Goal: Task Accomplishment & Management: Use online tool/utility

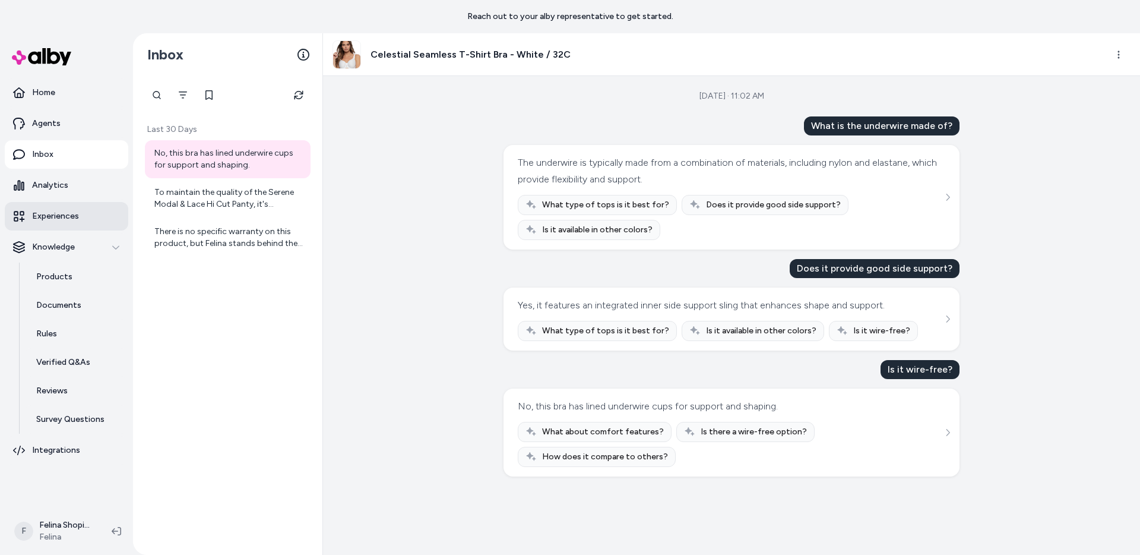
click at [55, 213] on p "Experiences" at bounding box center [55, 216] width 47 height 12
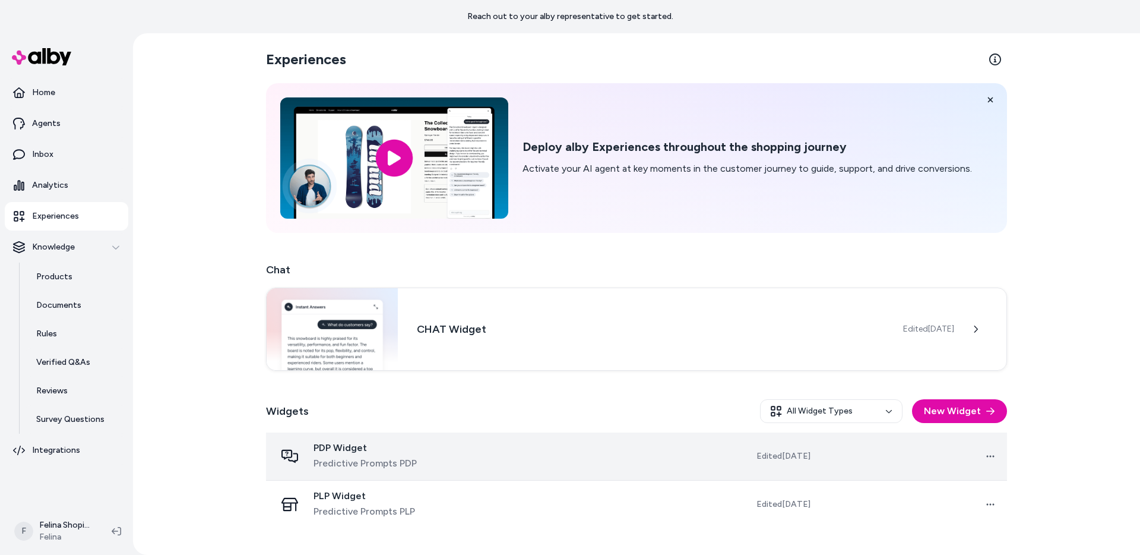
click at [620, 447] on td at bounding box center [572, 456] width 187 height 48
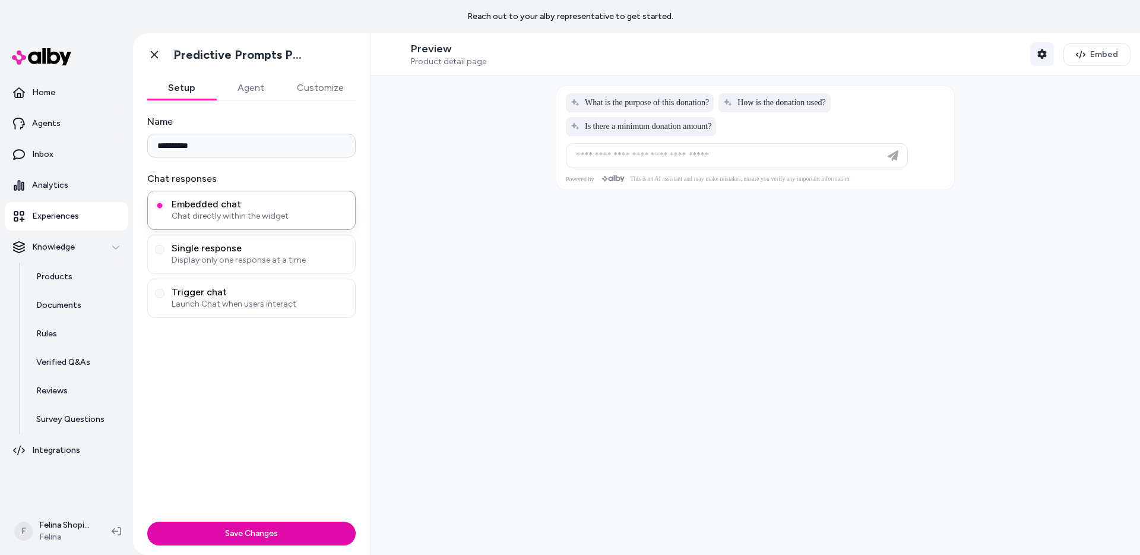
click at [1038, 54] on icon "button" at bounding box center [1042, 54] width 9 height 10
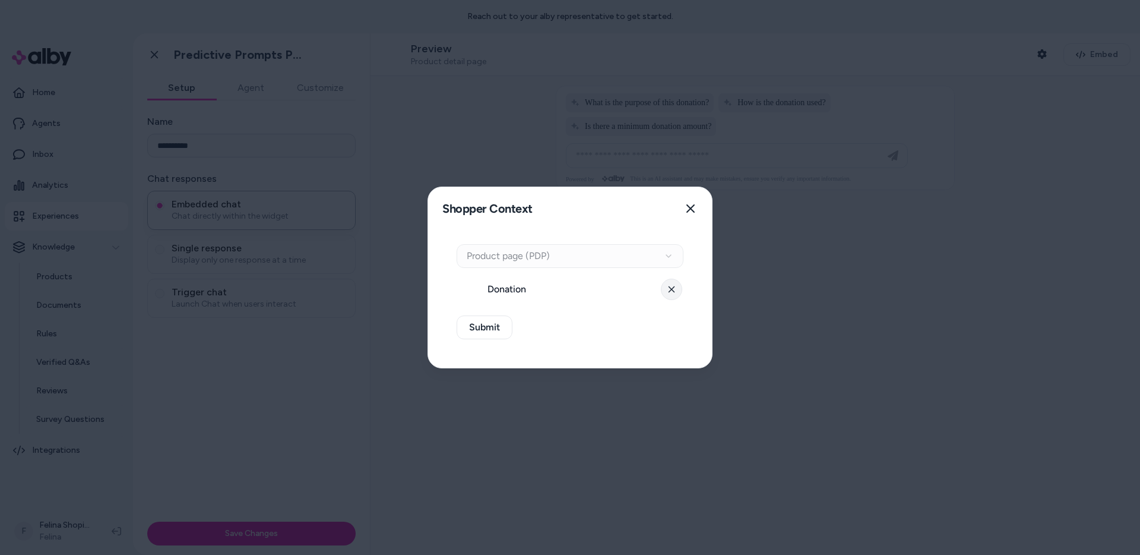
click at [666, 292] on button at bounding box center [671, 289] width 21 height 21
click at [602, 288] on button "Select a product" at bounding box center [570, 289] width 227 height 24
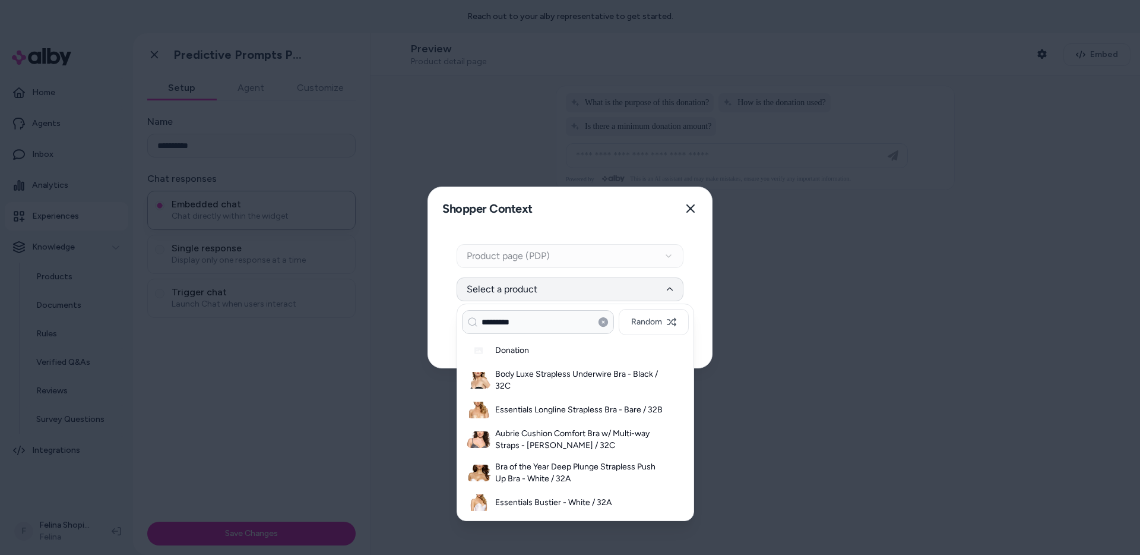
type input "*********"
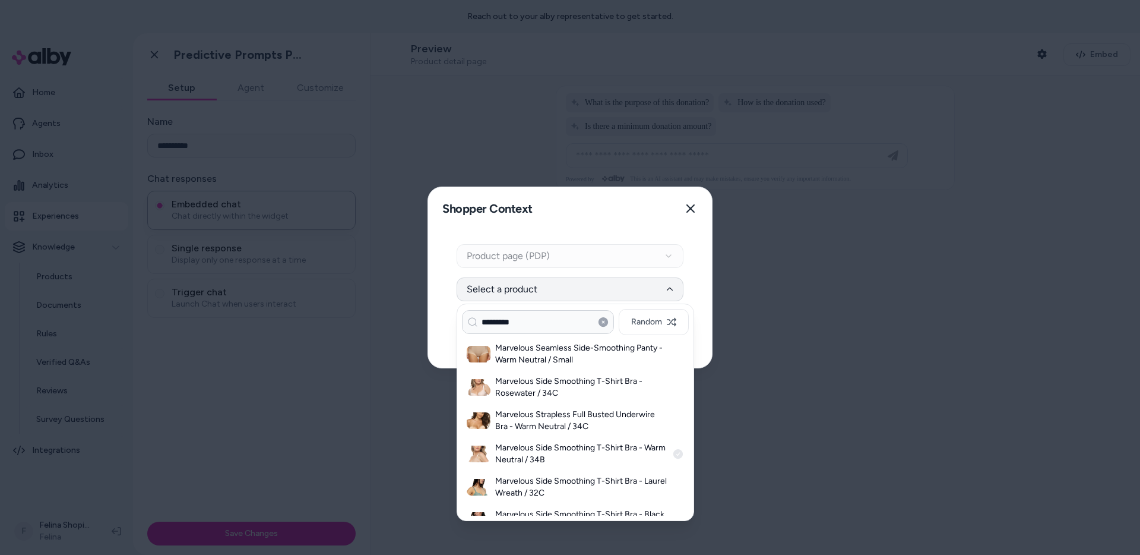
click at [514, 445] on h3 "Marvelous Side Smoothing T-Shirt Bra - Warm Neutral / 34B" at bounding box center [581, 454] width 172 height 24
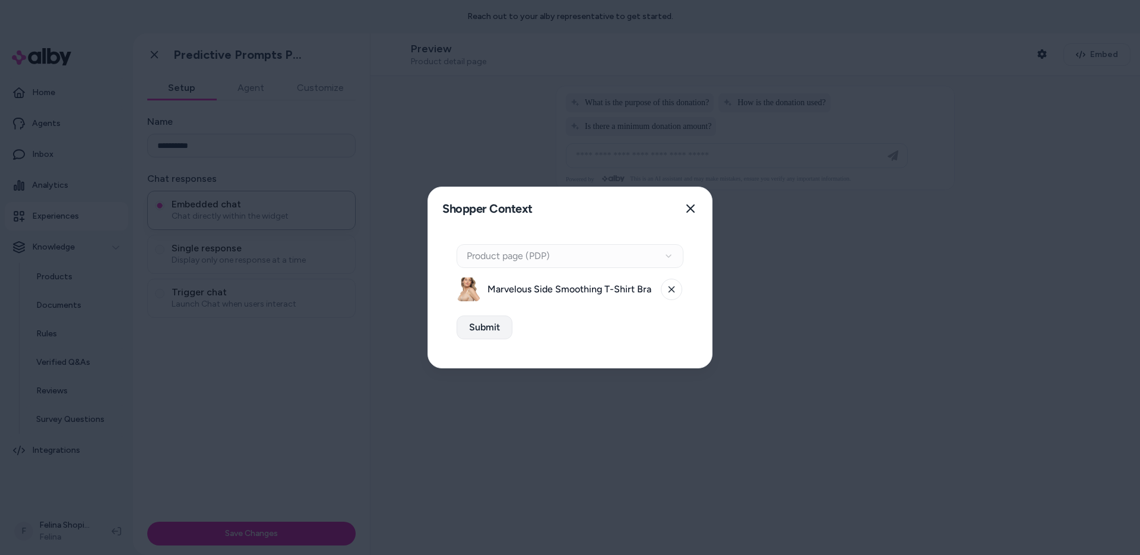
click at [468, 328] on button "Submit" at bounding box center [485, 327] width 56 height 24
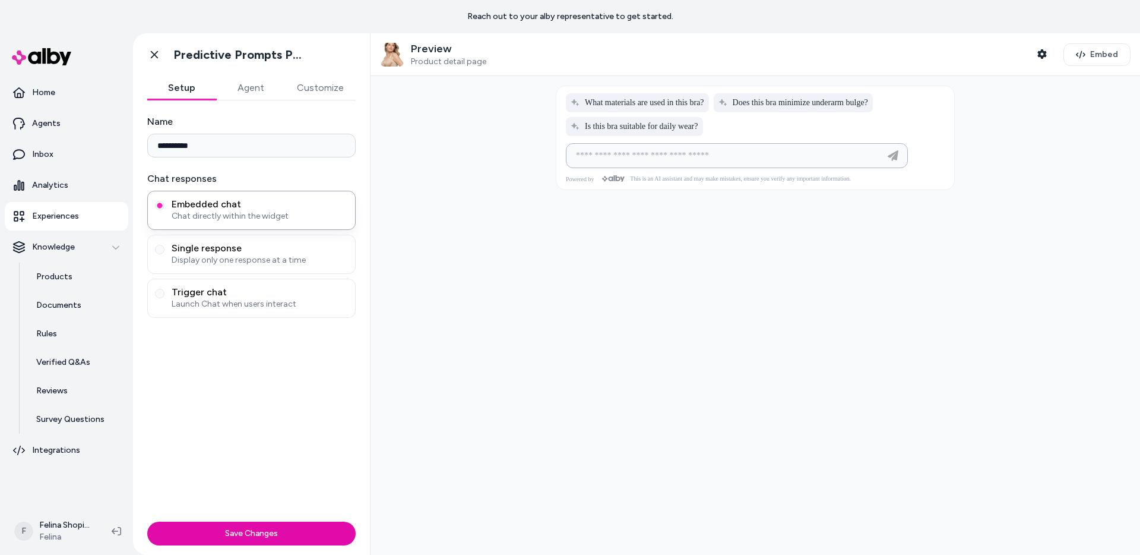
click at [674, 160] on input at bounding box center [725, 155] width 312 height 14
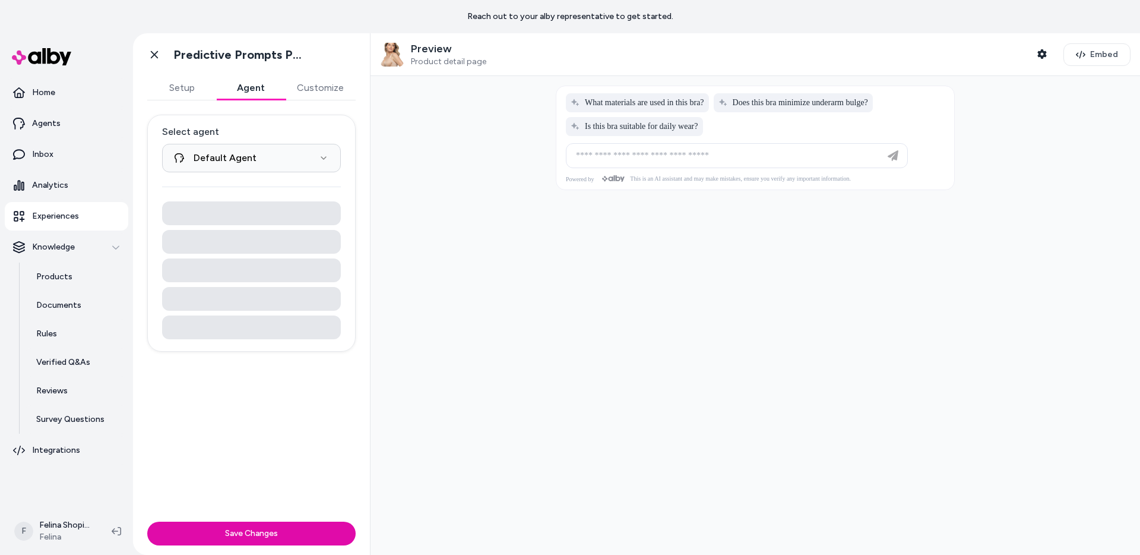
click at [255, 83] on button "Agent" at bounding box center [250, 88] width 69 height 24
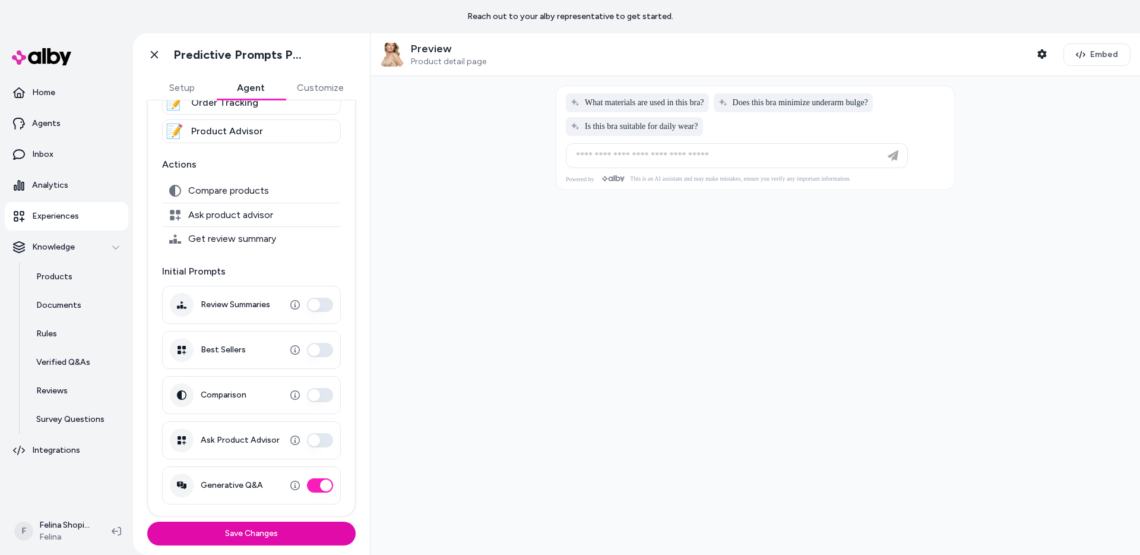
scroll to position [131, 0]
click at [318, 304] on button "Review Summaries" at bounding box center [320, 306] width 26 height 14
click at [319, 398] on button "Comparison" at bounding box center [320, 395] width 26 height 14
click at [307, 396] on button "Comparison" at bounding box center [320, 395] width 26 height 14
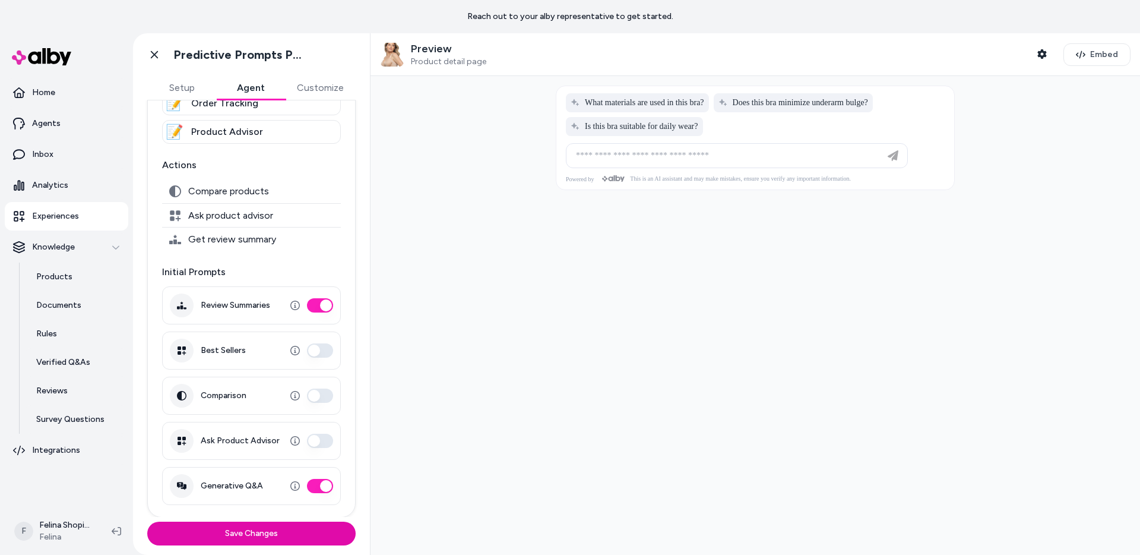
click at [319, 395] on button "Comparison" at bounding box center [320, 395] width 26 height 14
click at [321, 441] on button "Ask Product Advisor" at bounding box center [320, 441] width 26 height 14
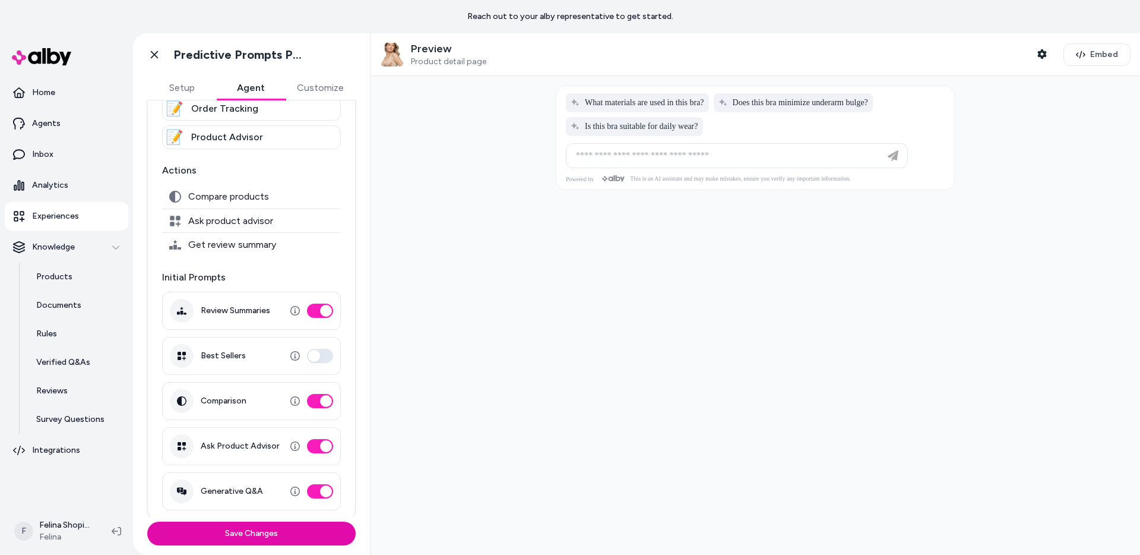
scroll to position [132, 0]
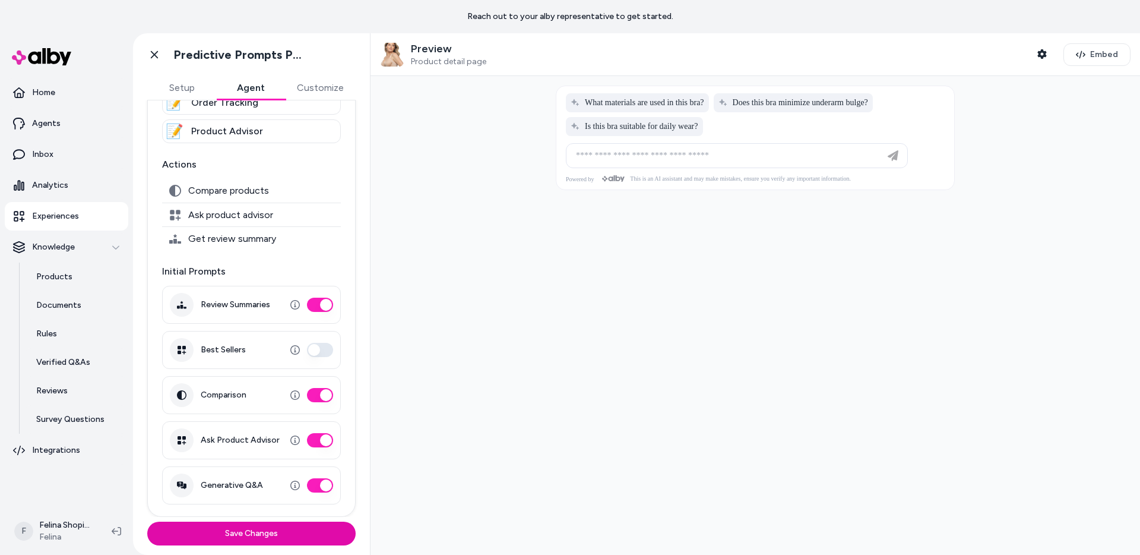
click at [232, 215] on span "Ask product advisor" at bounding box center [230, 215] width 85 height 12
click at [307, 440] on button "Ask Product Advisor" at bounding box center [320, 440] width 26 height 14
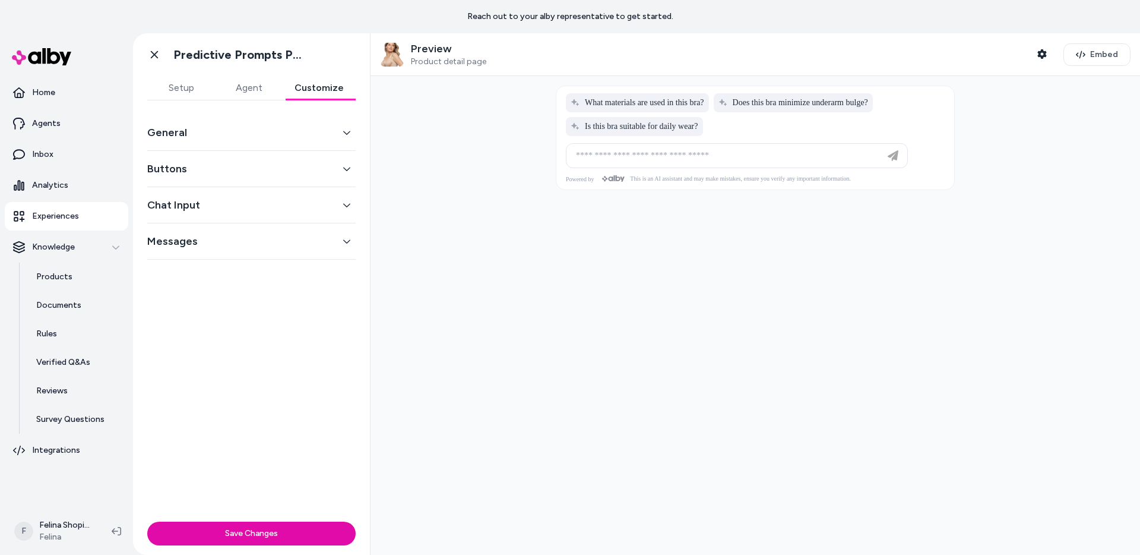
scroll to position [0, 0]
click at [318, 83] on button "Customize" at bounding box center [319, 88] width 73 height 24
click at [181, 127] on button "General" at bounding box center [251, 132] width 208 height 17
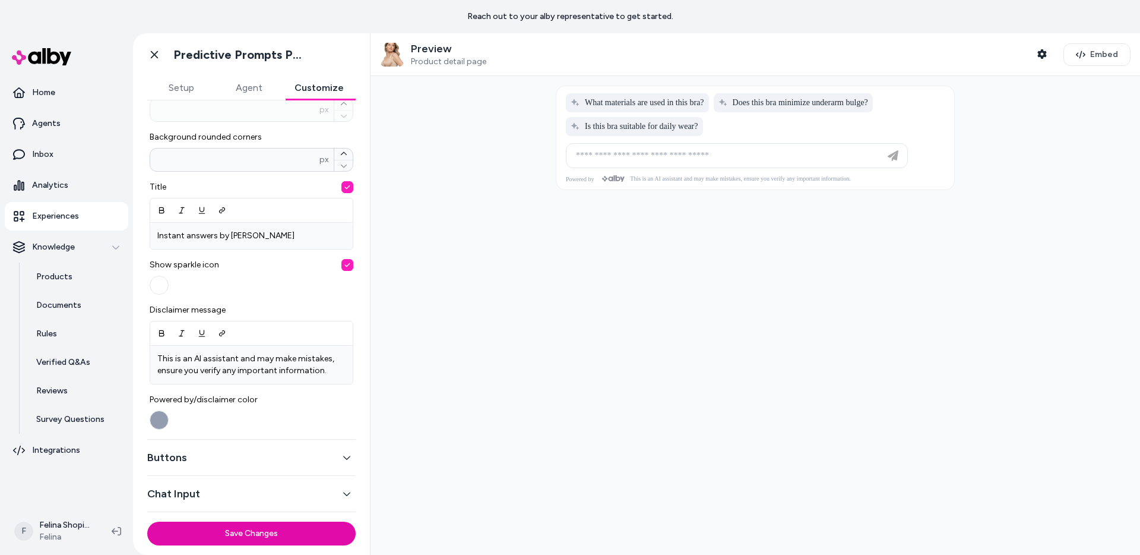
scroll to position [345, 0]
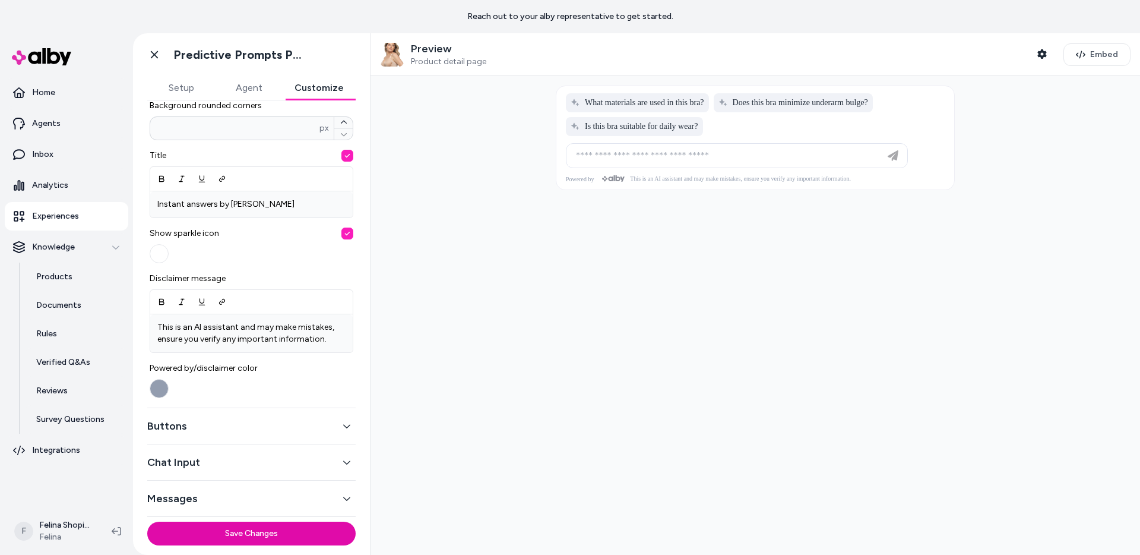
click at [200, 423] on button "Buttons" at bounding box center [251, 426] width 208 height 17
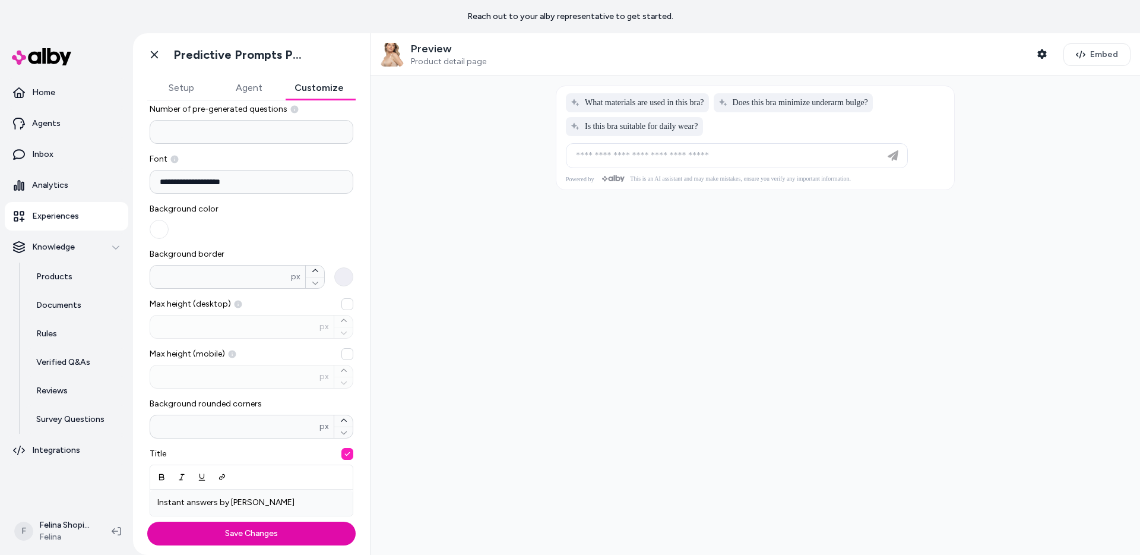
scroll to position [36, 0]
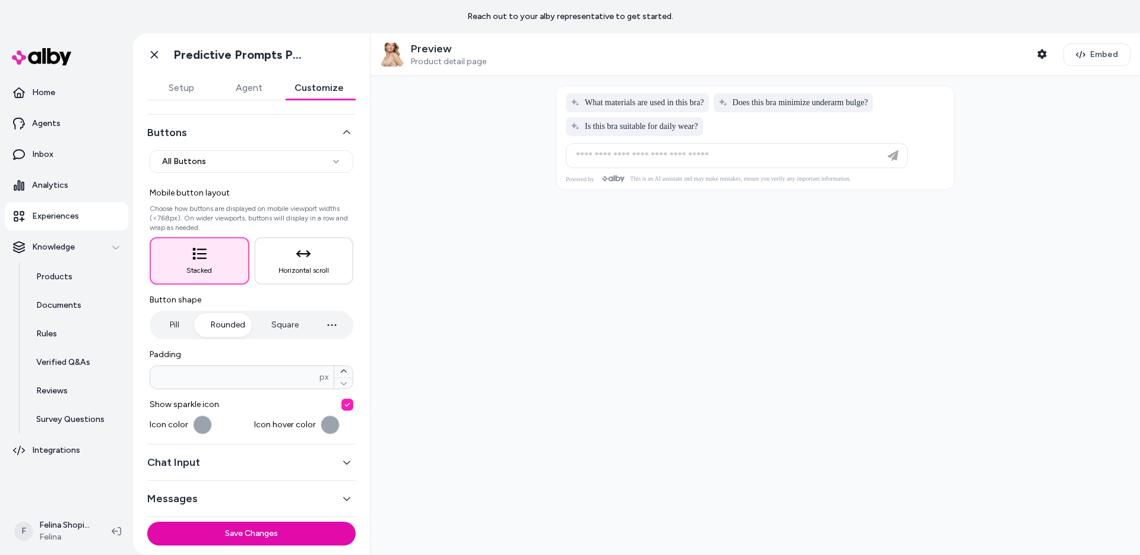
click at [201, 461] on button "Chat Input" at bounding box center [251, 462] width 208 height 17
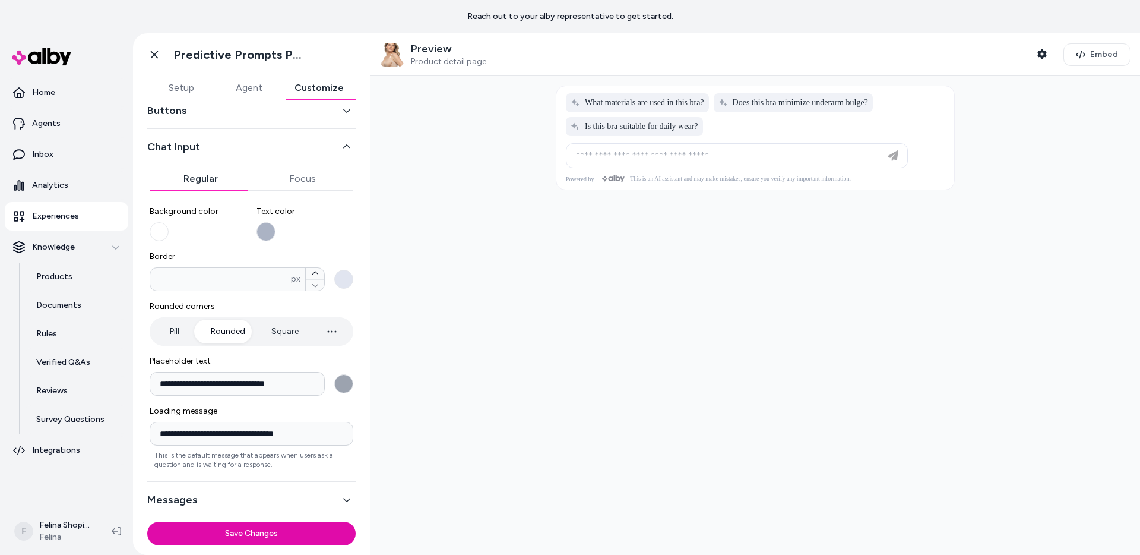
click at [183, 501] on button "Messages" at bounding box center [251, 499] width 208 height 17
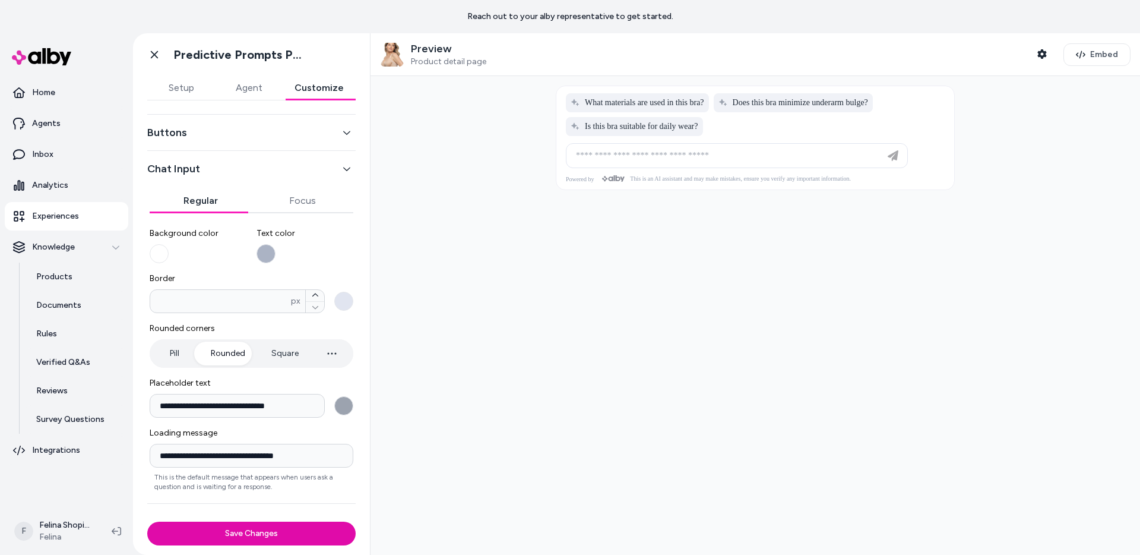
scroll to position [33, 0]
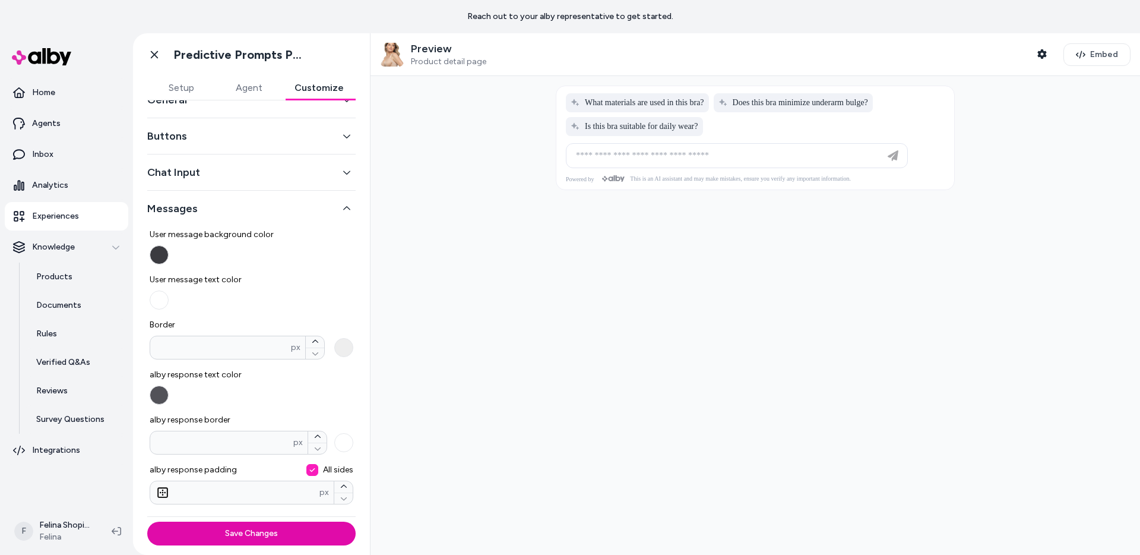
click at [181, 83] on button "Setup" at bounding box center [181, 88] width 68 height 24
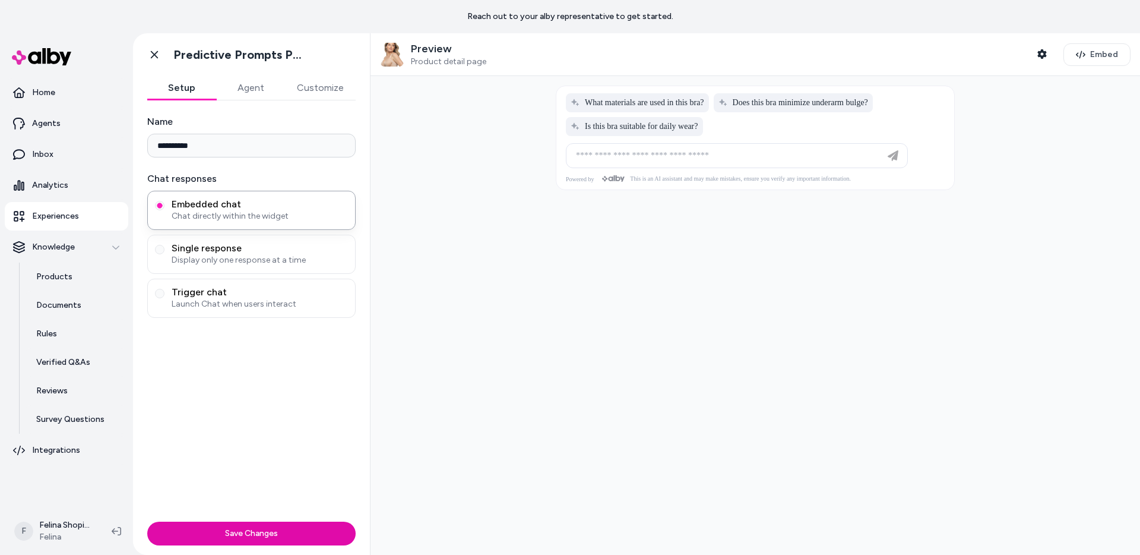
scroll to position [0, 0]
click at [266, 523] on button "Save Changes" at bounding box center [251, 534] width 208 height 24
click at [781, 104] on span "Can I wear this bra under a t-shirt?" at bounding box center [790, 103] width 130 height 10
type input "**********"
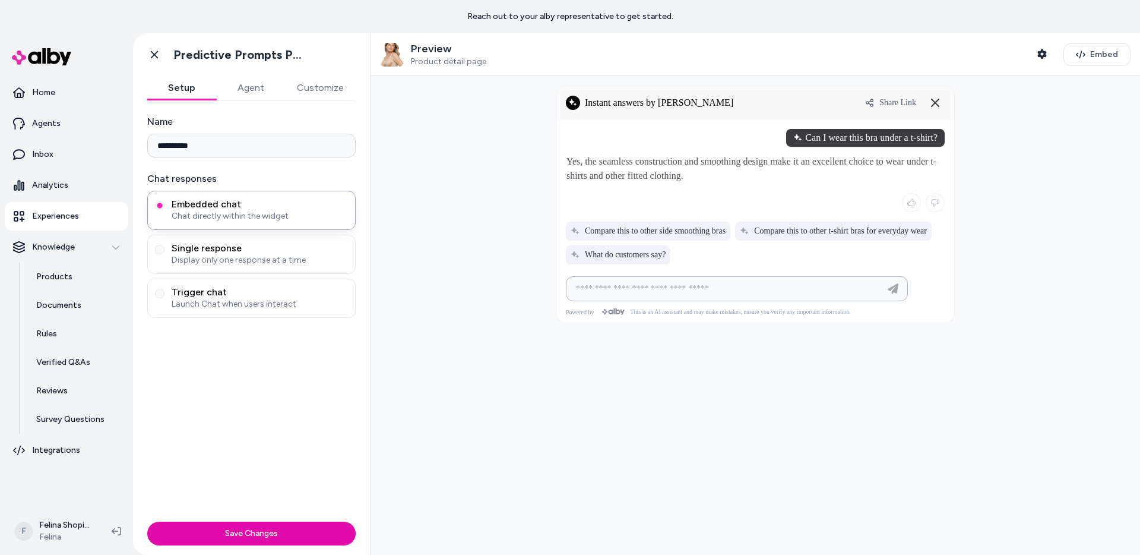
click at [664, 294] on input at bounding box center [725, 289] width 312 height 14
click at [640, 256] on span "What do customers say?" at bounding box center [618, 255] width 95 height 10
type input "**********"
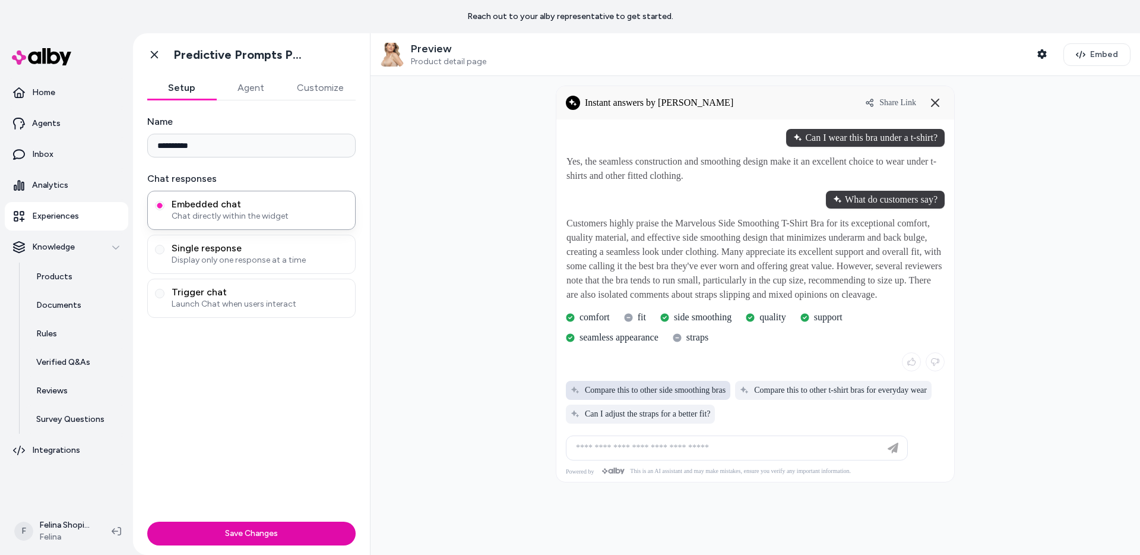
click at [665, 392] on span "Compare this to other side smoothing bras" at bounding box center [648, 391] width 155 height 10
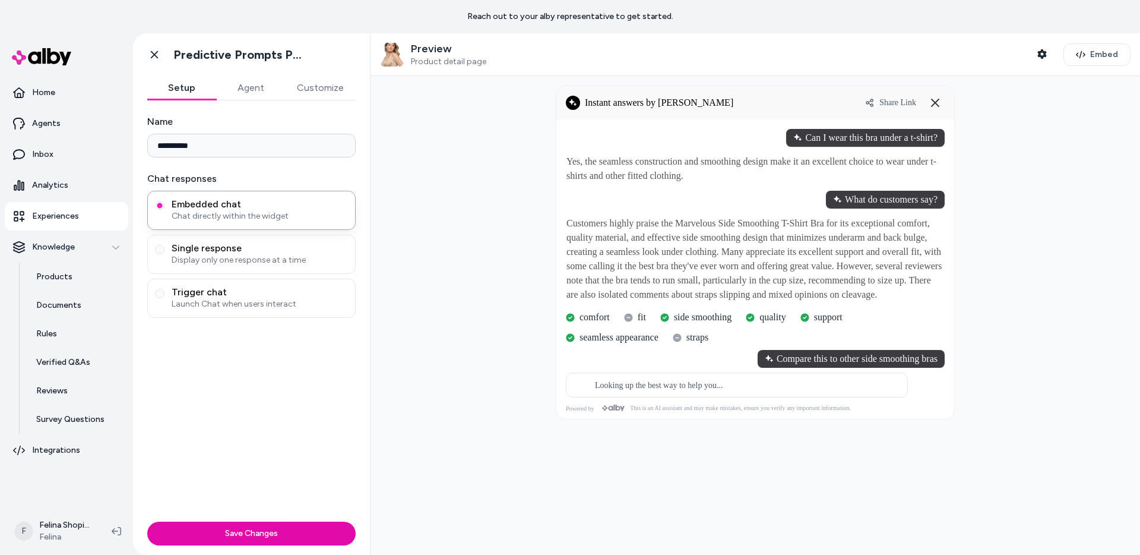
type input "**********"
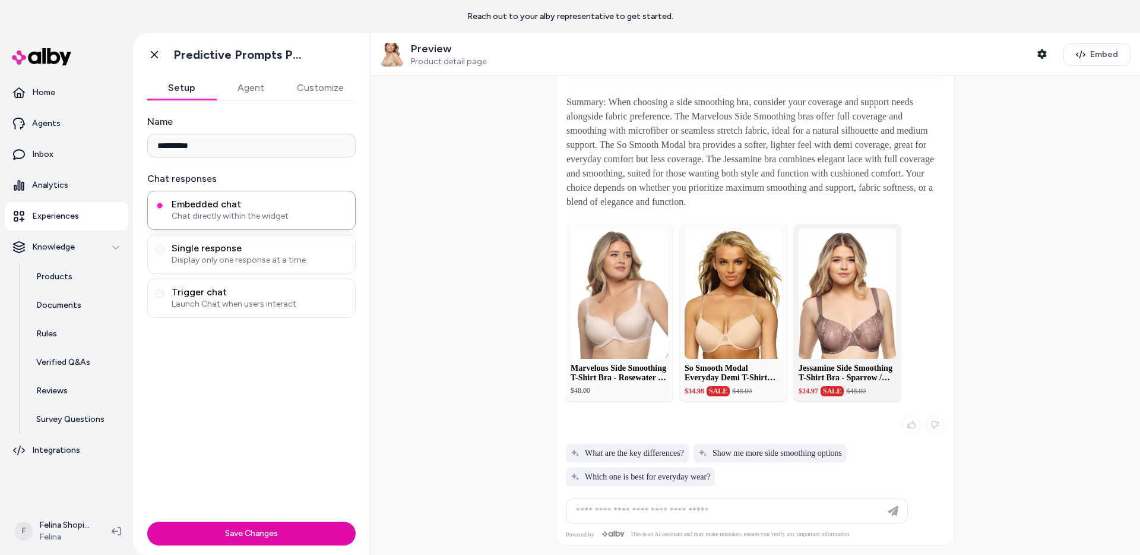
scroll to position [560, 0]
click at [675, 518] on input at bounding box center [725, 511] width 312 height 14
type input "**********"
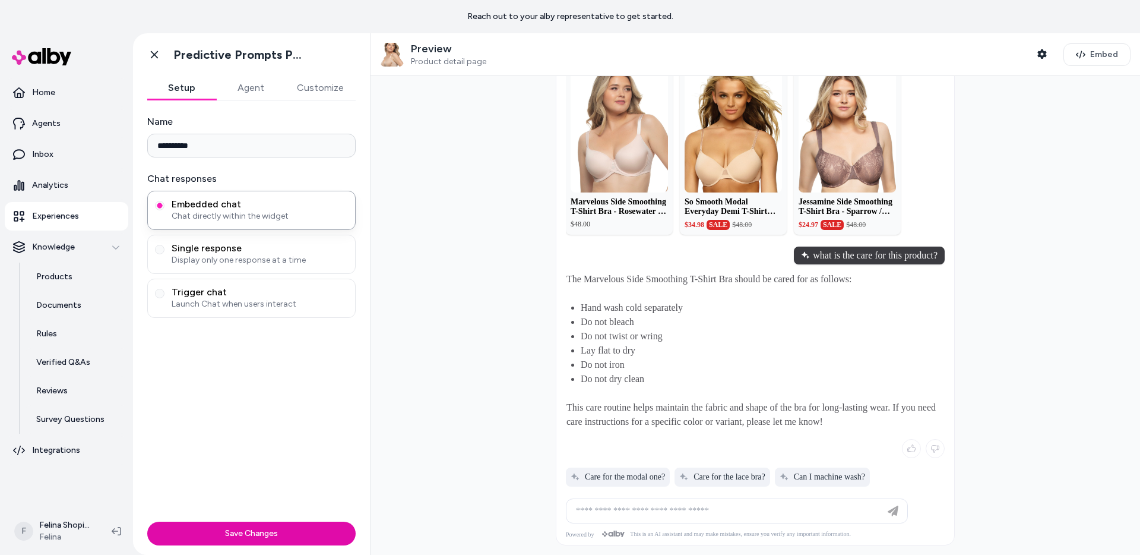
scroll to position [723, 0]
click at [819, 479] on span "Can I machine wash?" at bounding box center [823, 477] width 86 height 10
type input "**********"
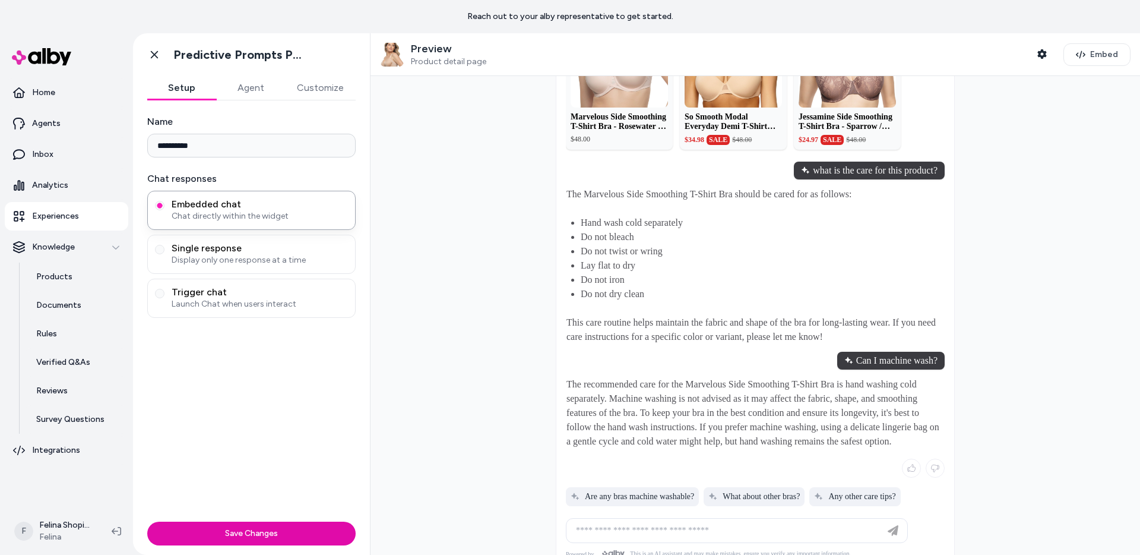
scroll to position [834, 0]
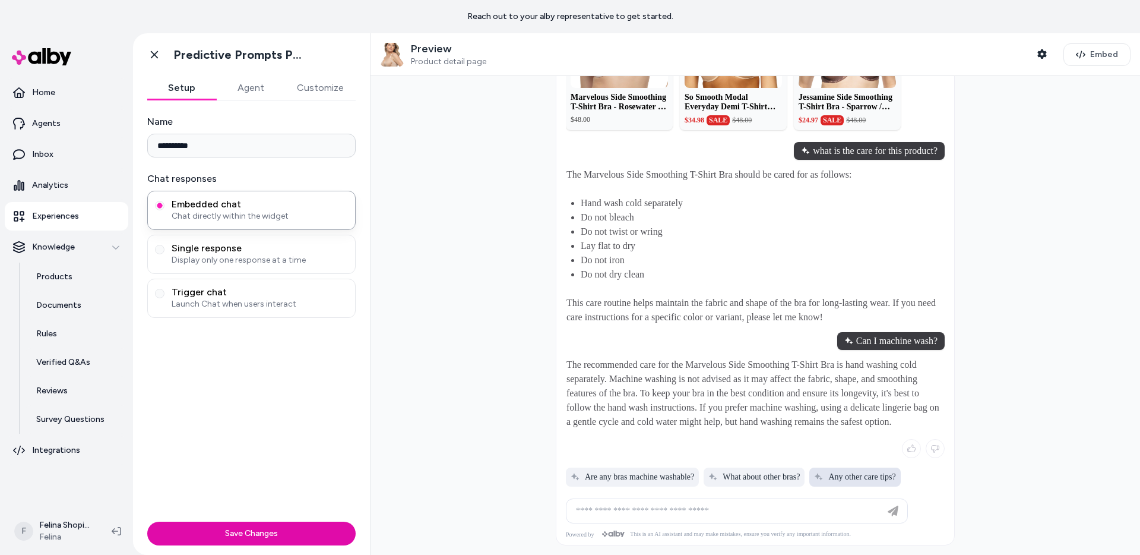
click at [837, 472] on span "Any other care tips?" at bounding box center [854, 477] width 81 height 10
type input "**********"
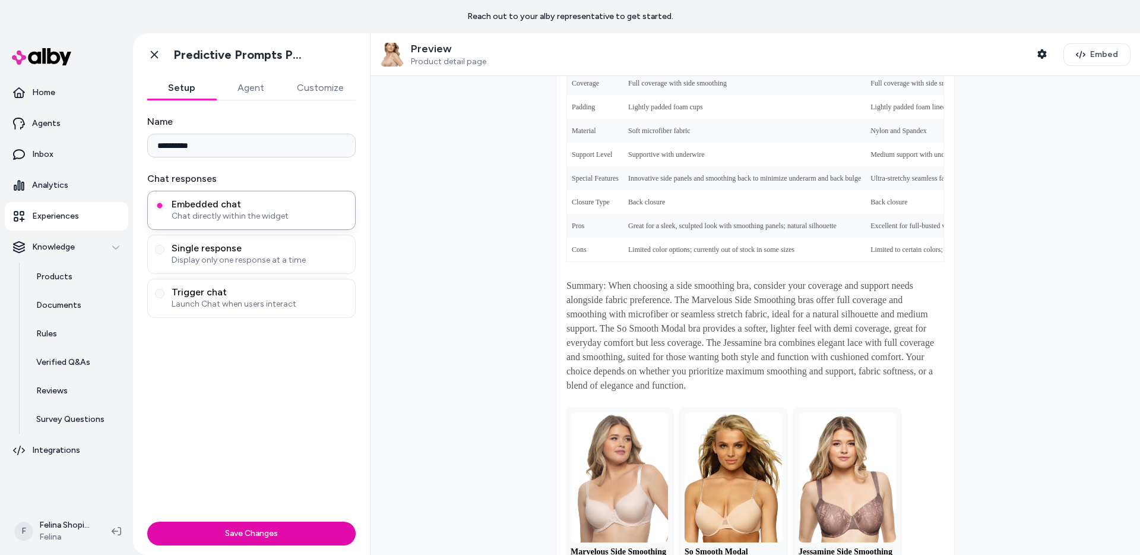
scroll to position [0, 0]
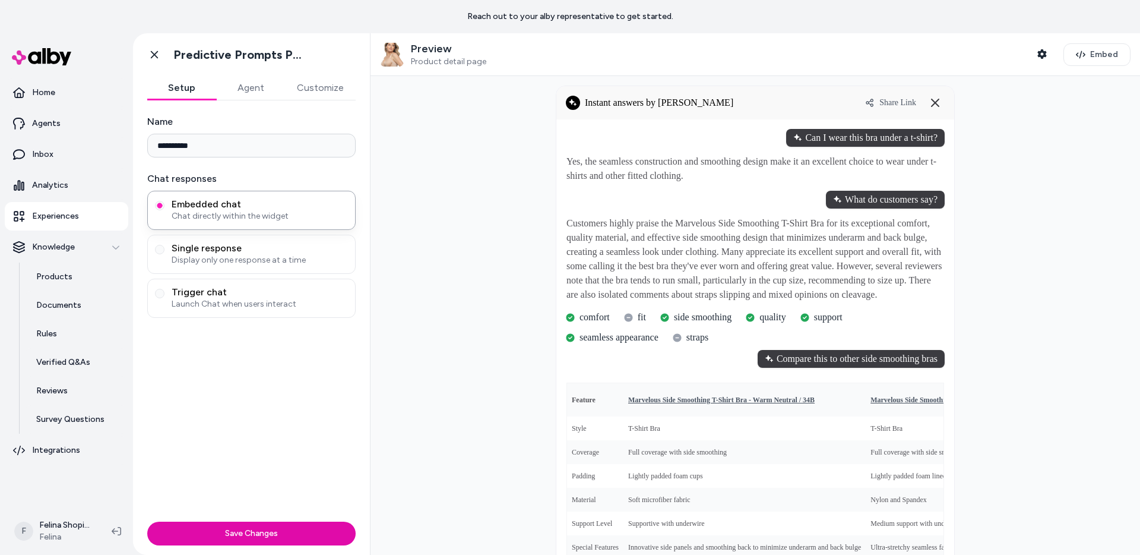
click at [311, 85] on button "Customize" at bounding box center [320, 88] width 71 height 24
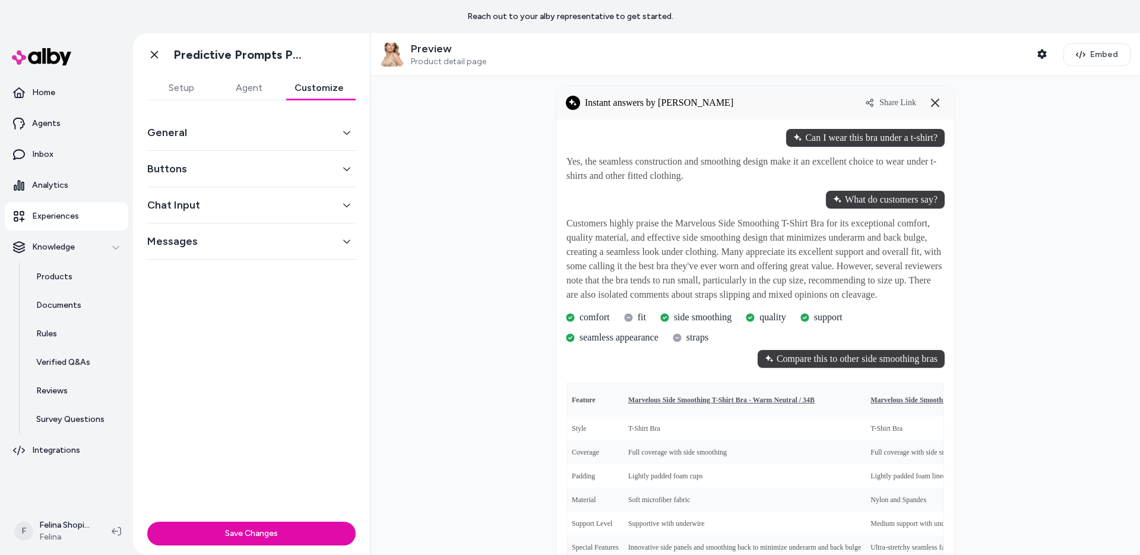
click at [279, 141] on div "General" at bounding box center [251, 133] width 208 height 36
click at [316, 139] on button "General" at bounding box center [251, 132] width 208 height 17
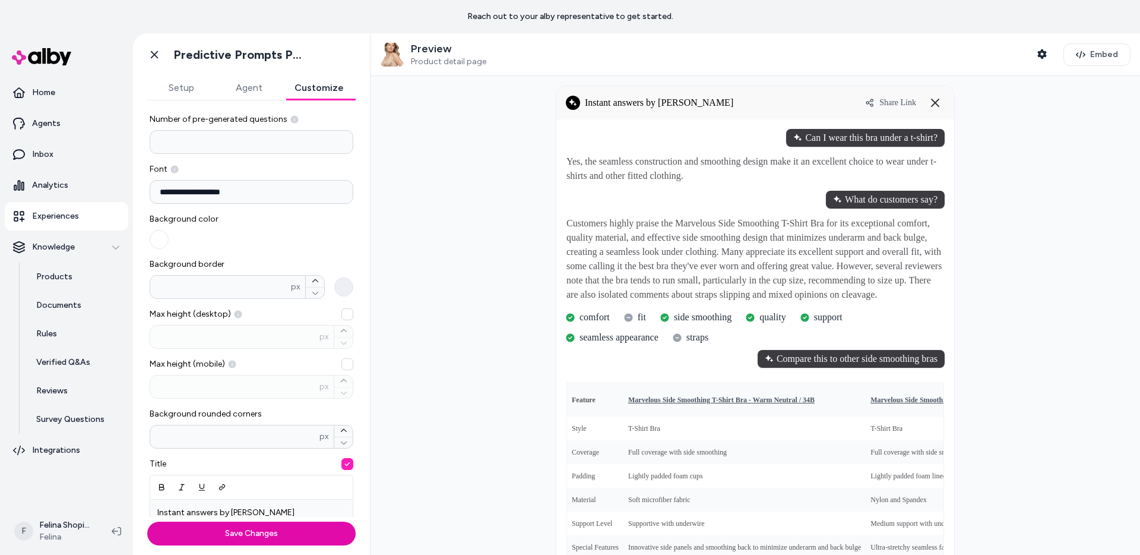
click at [342, 316] on button "Max height (desktop) px" at bounding box center [348, 314] width 12 height 12
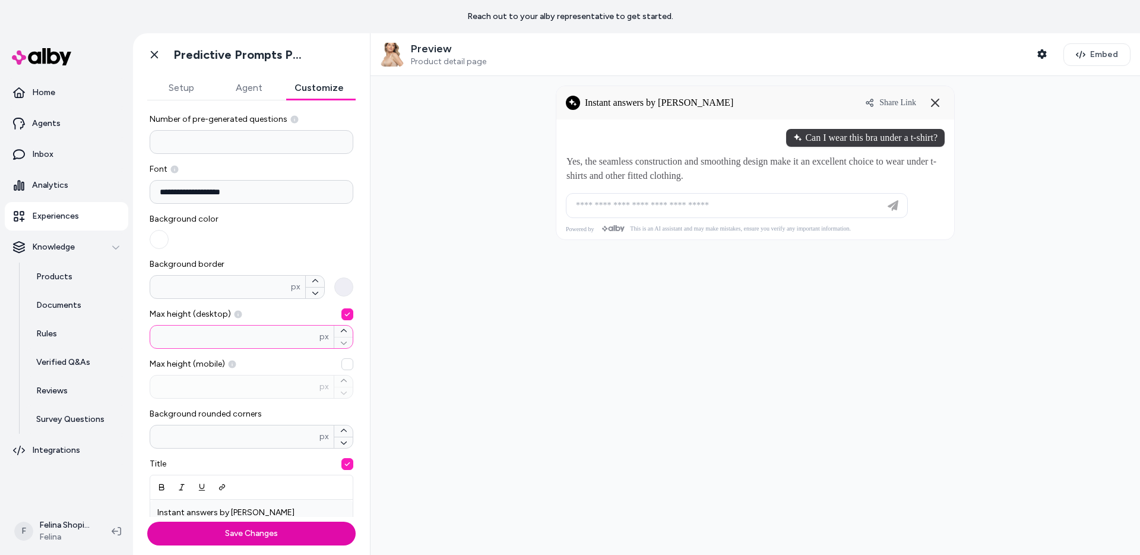
click at [260, 340] on input "***" at bounding box center [234, 337] width 169 height 12
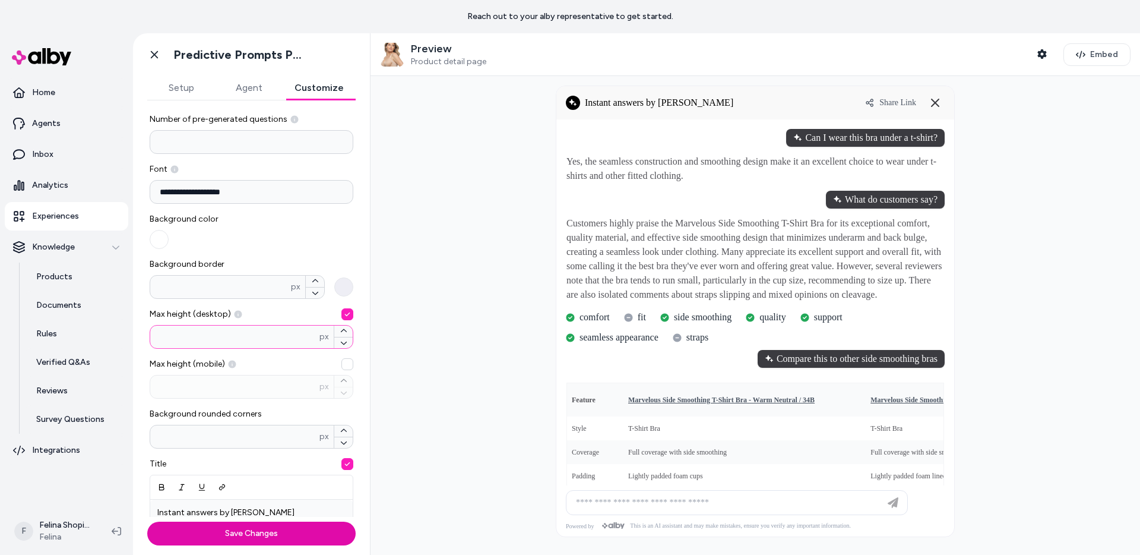
click at [203, 334] on input "***" at bounding box center [234, 337] width 169 height 12
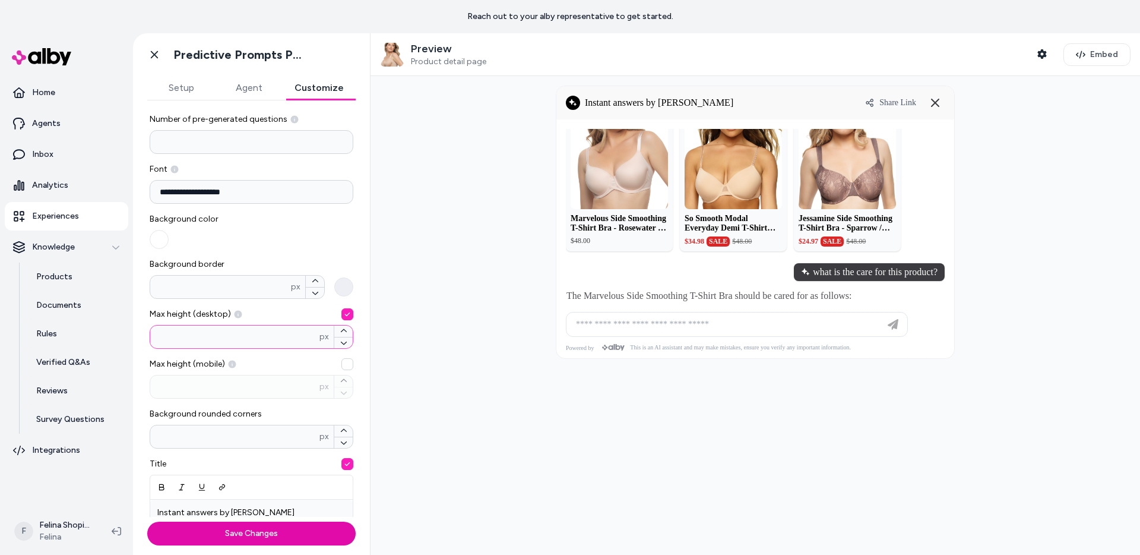
scroll to position [670, 0]
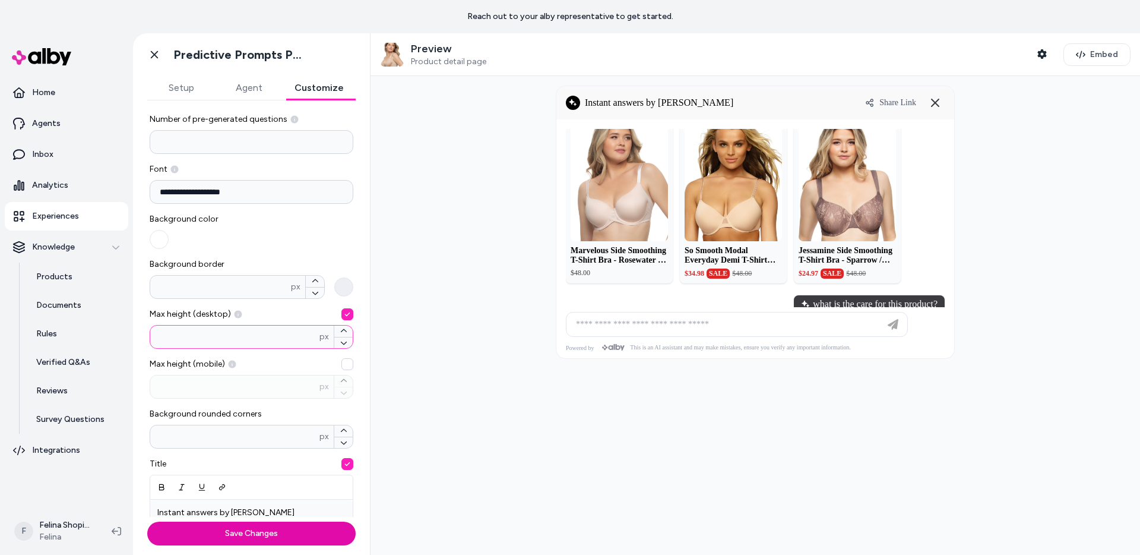
click at [246, 339] on input "***" at bounding box center [234, 337] width 169 height 12
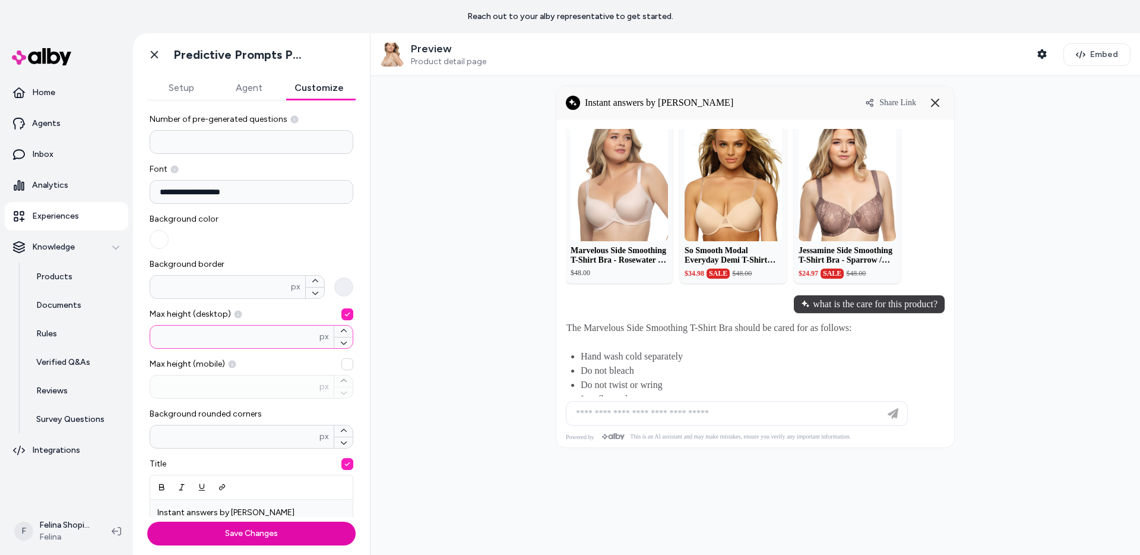
type input "***"
click at [147, 522] on button "Save Changes" at bounding box center [251, 534] width 208 height 24
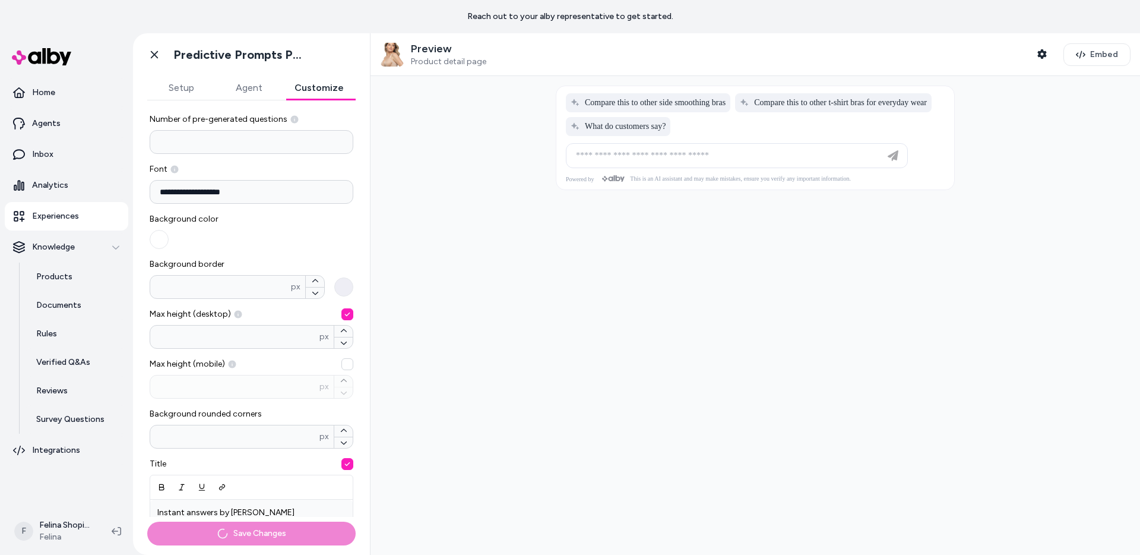
click at [342, 361] on button "Max height (mobile) px" at bounding box center [348, 364] width 12 height 12
click at [282, 381] on input "***" at bounding box center [234, 387] width 169 height 12
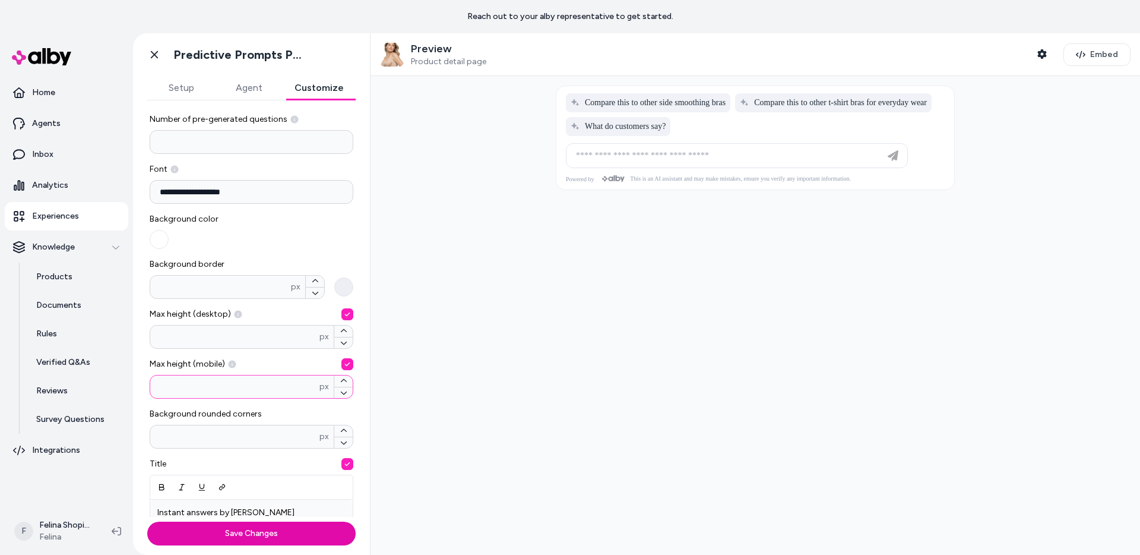
type input "***"
click at [445, 365] on div at bounding box center [756, 315] width 770 height 479
click at [254, 539] on button "Save Changes" at bounding box center [251, 534] width 208 height 24
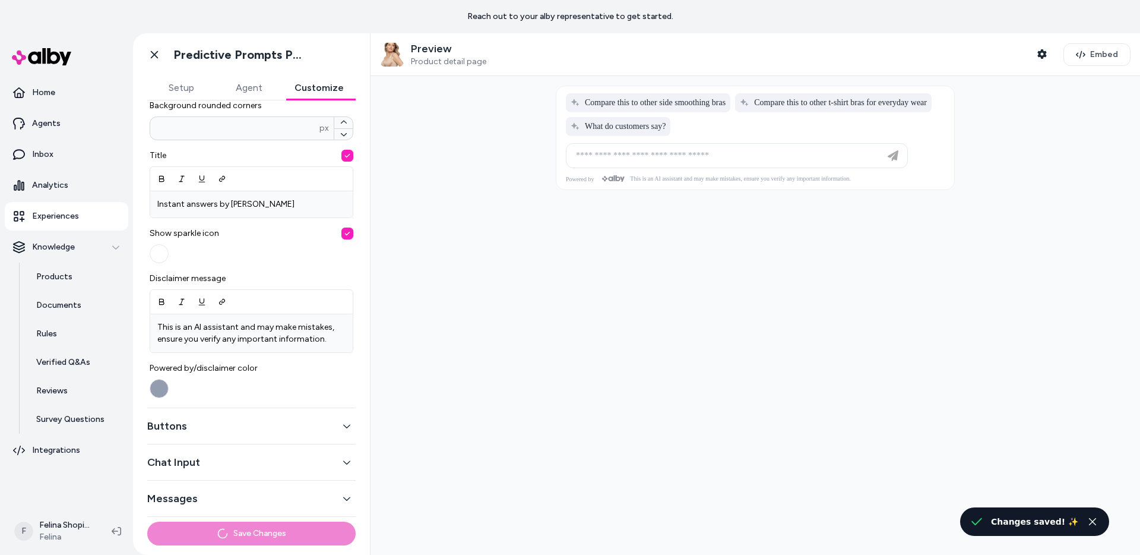
scroll to position [0, 0]
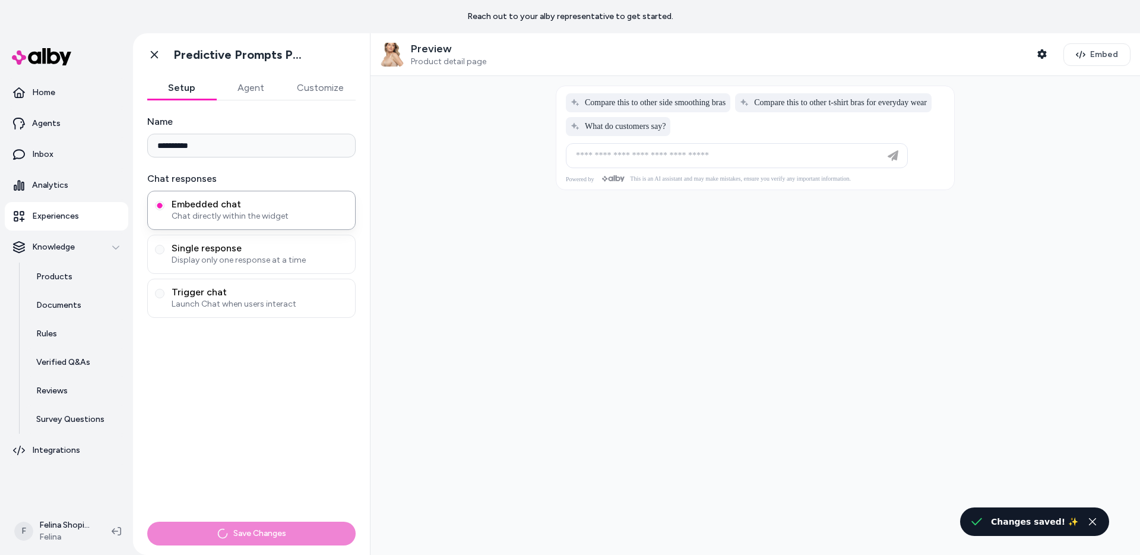
click at [183, 84] on button "Setup" at bounding box center [181, 88] width 69 height 24
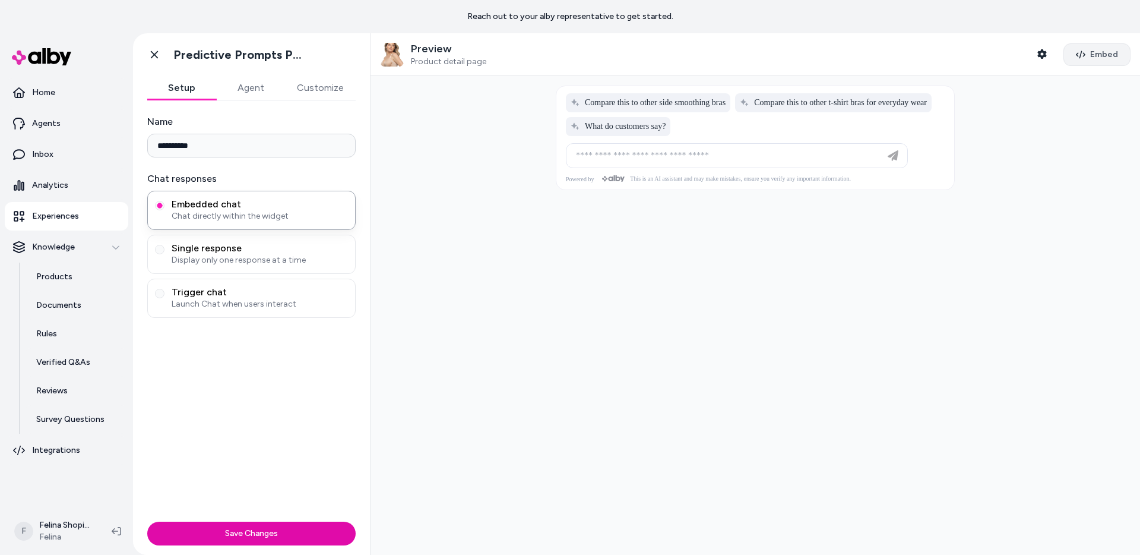
click at [1093, 49] on span "Embed" at bounding box center [1105, 55] width 28 height 12
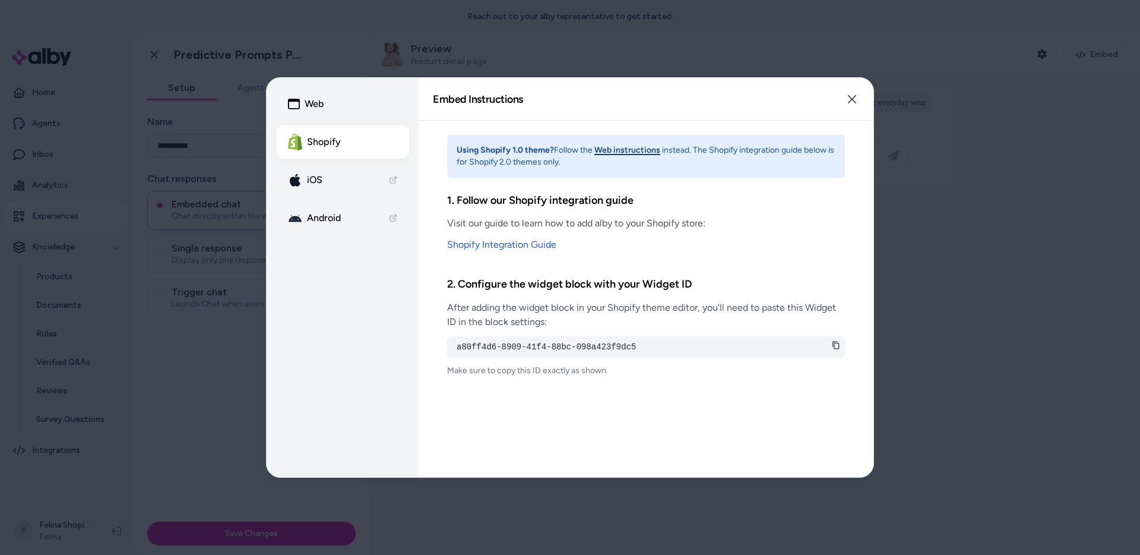
click at [835, 345] on icon at bounding box center [836, 345] width 8 height 8
click at [848, 100] on icon "button" at bounding box center [853, 99] width 10 height 10
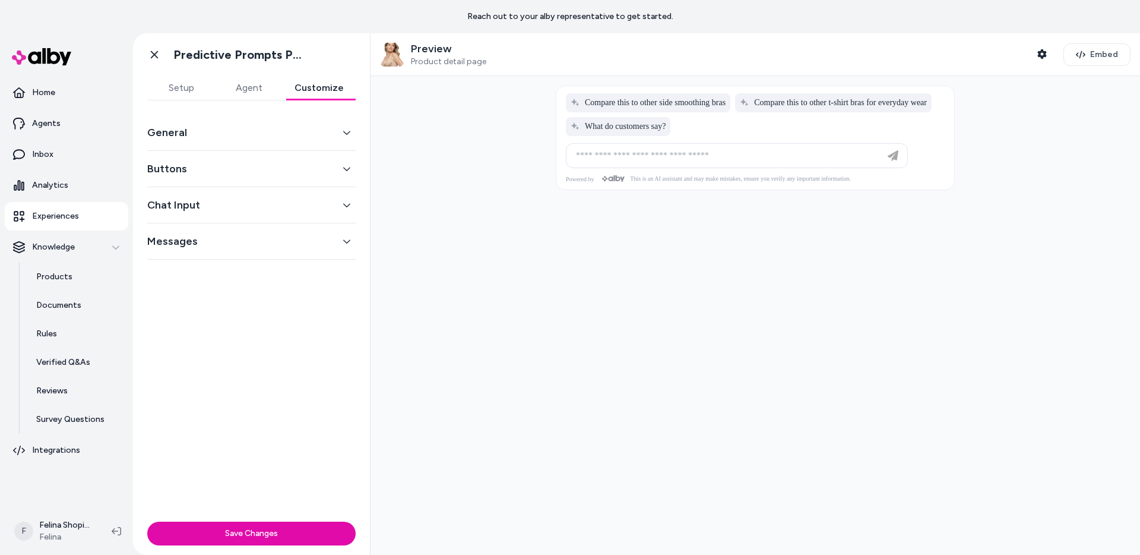
click at [343, 80] on button "Customize" at bounding box center [319, 88] width 73 height 24
click at [248, 126] on button "General" at bounding box center [251, 132] width 208 height 17
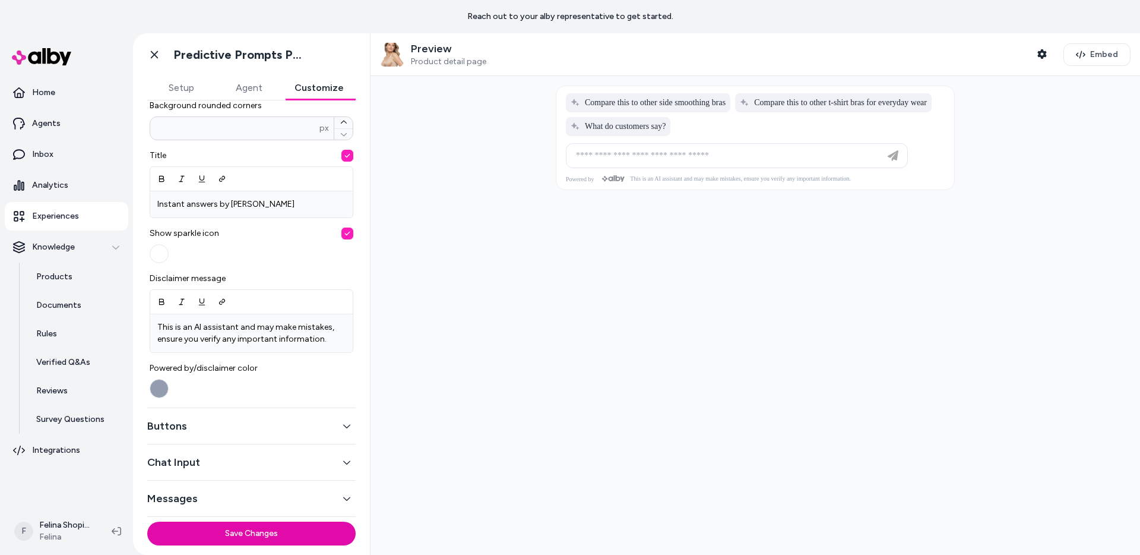
scroll to position [345, 0]
click at [207, 432] on button "Buttons" at bounding box center [251, 426] width 208 height 17
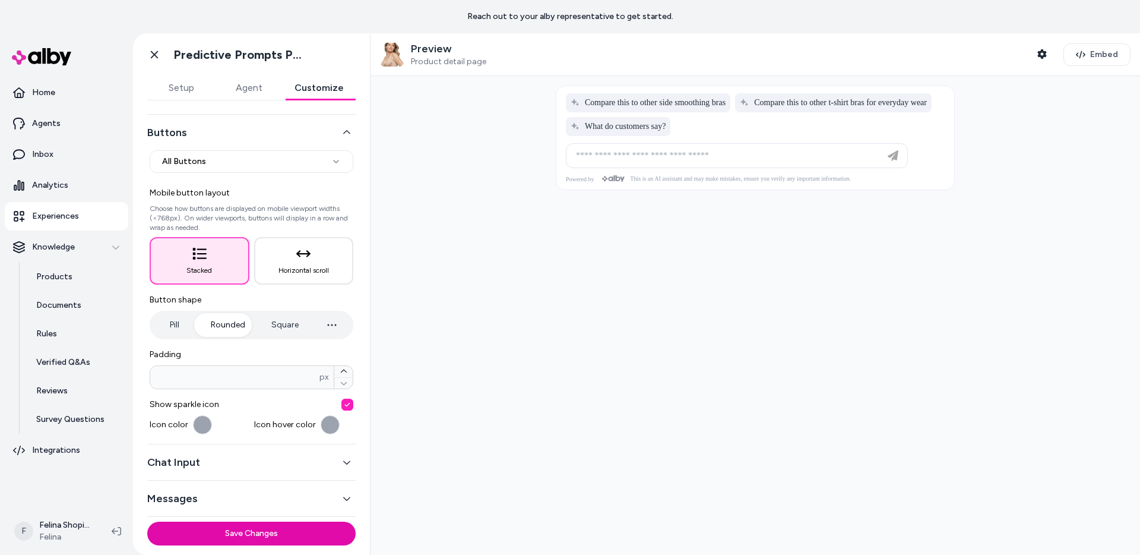
scroll to position [36, 0]
click at [230, 461] on button "Chat Input" at bounding box center [251, 462] width 208 height 17
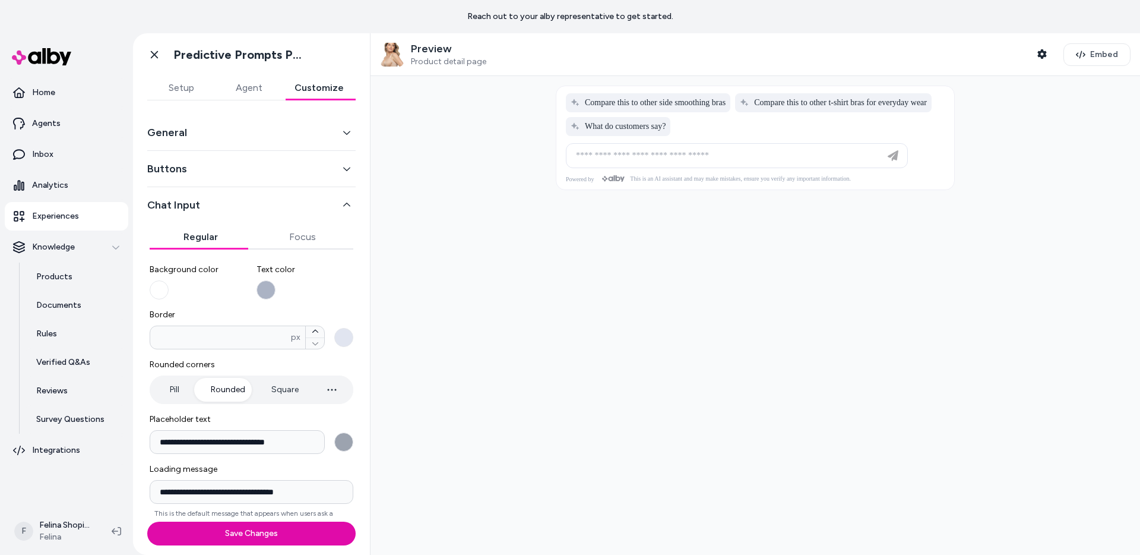
scroll to position [59, 0]
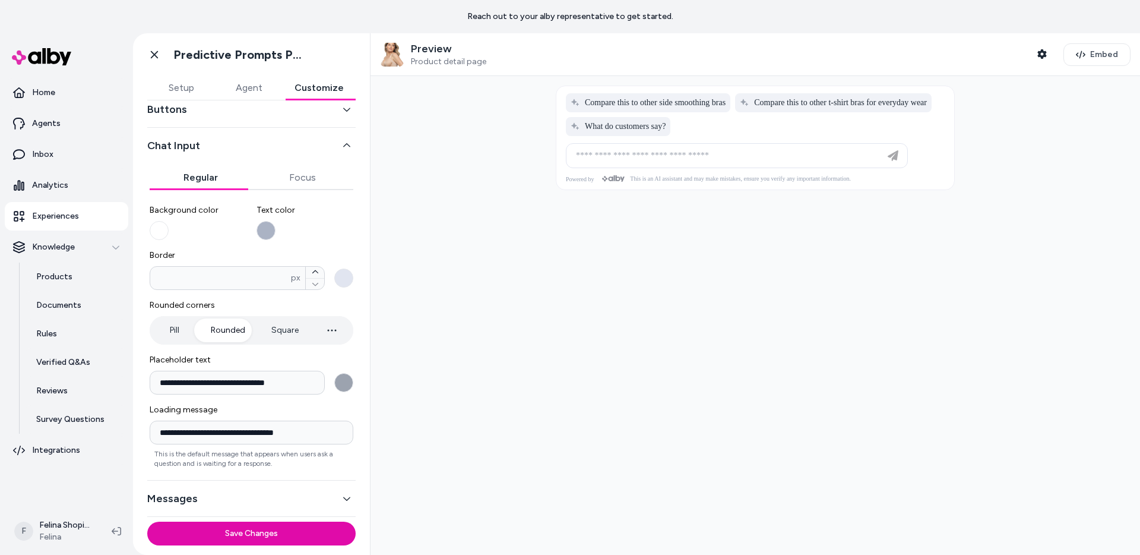
click at [171, 501] on button "Messages" at bounding box center [251, 498] width 208 height 17
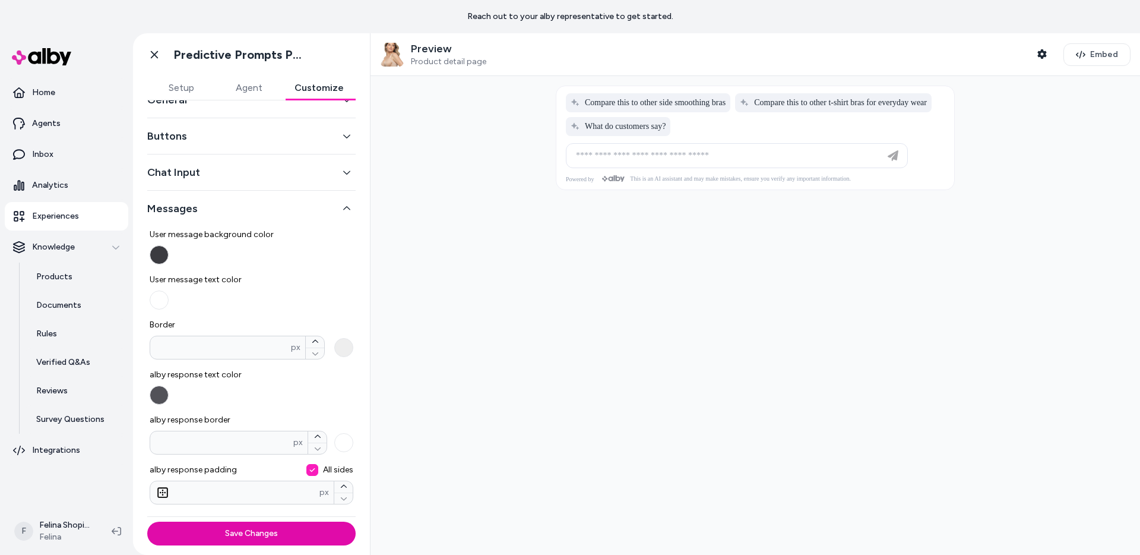
scroll to position [0, 0]
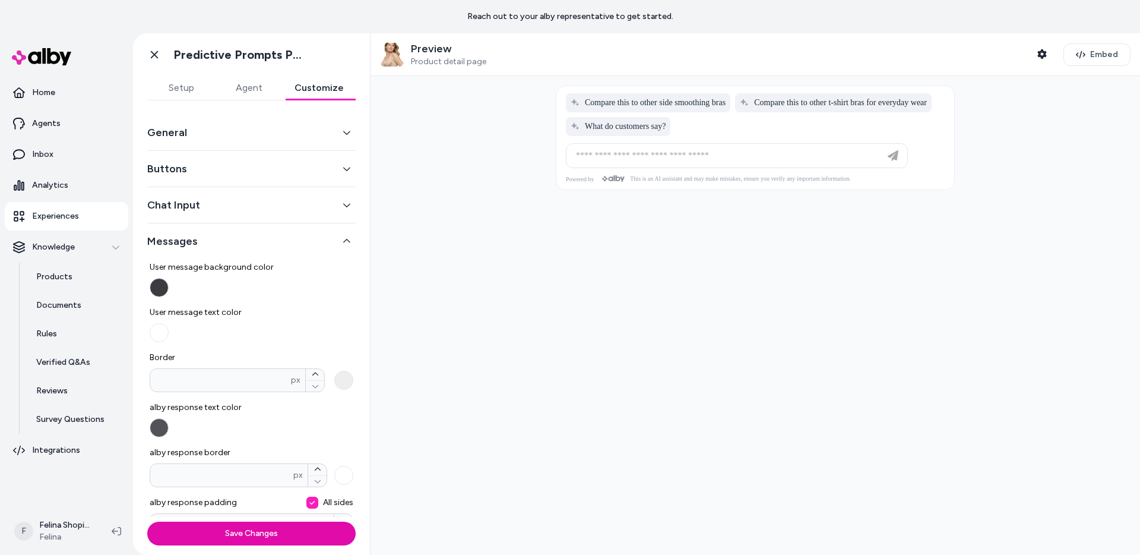
click at [250, 125] on button "General" at bounding box center [251, 132] width 208 height 17
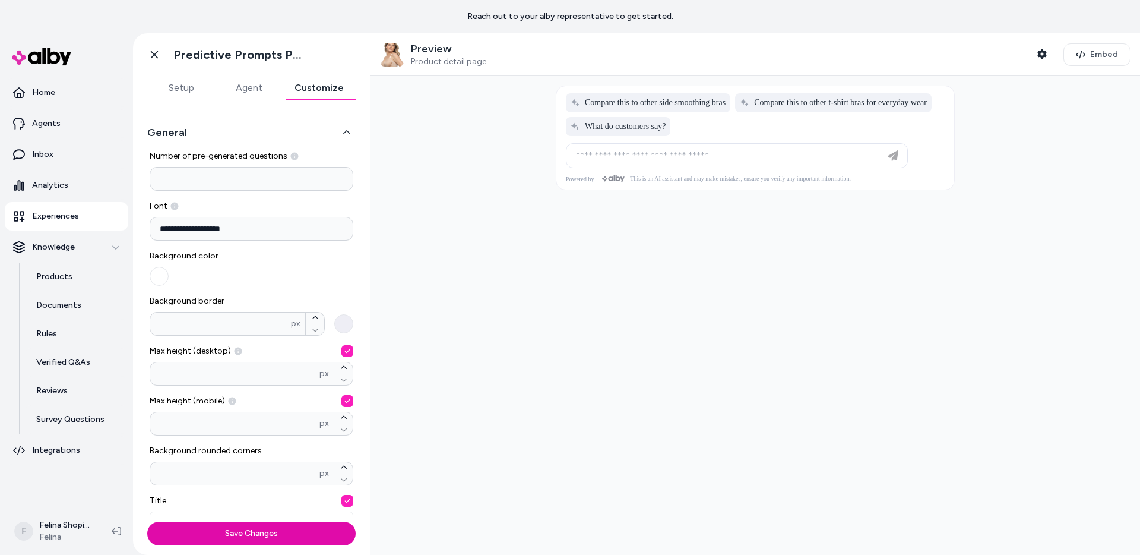
click at [245, 228] on input "**********" at bounding box center [252, 229] width 204 height 24
click at [258, 252] on div "Background color" at bounding box center [252, 268] width 204 height 36
click at [155, 50] on icon at bounding box center [154, 55] width 12 height 12
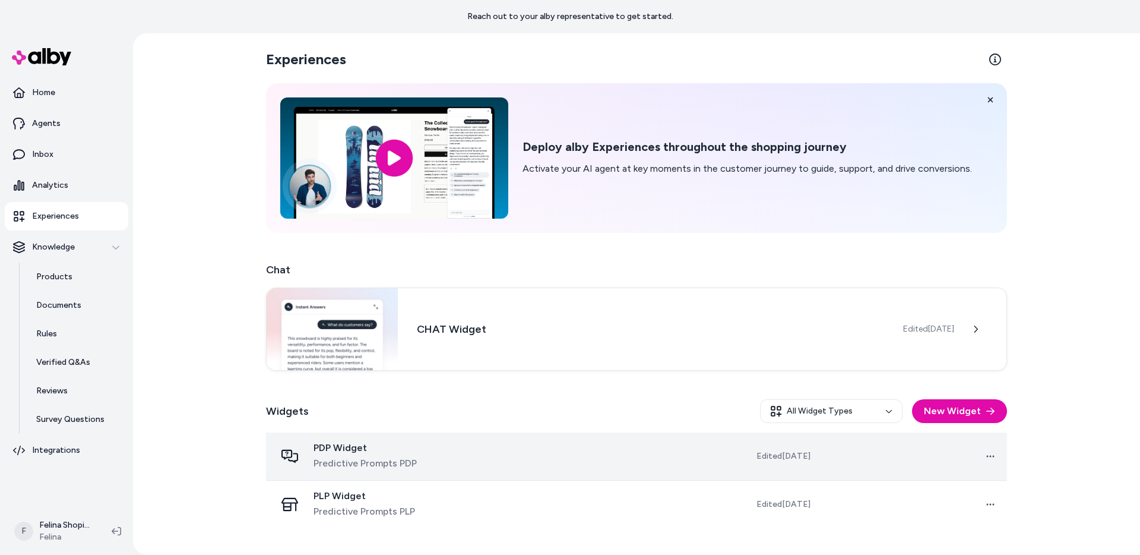
click at [451, 445] on div "PDP Widget Predictive Prompts PDP" at bounding box center [373, 456] width 194 height 29
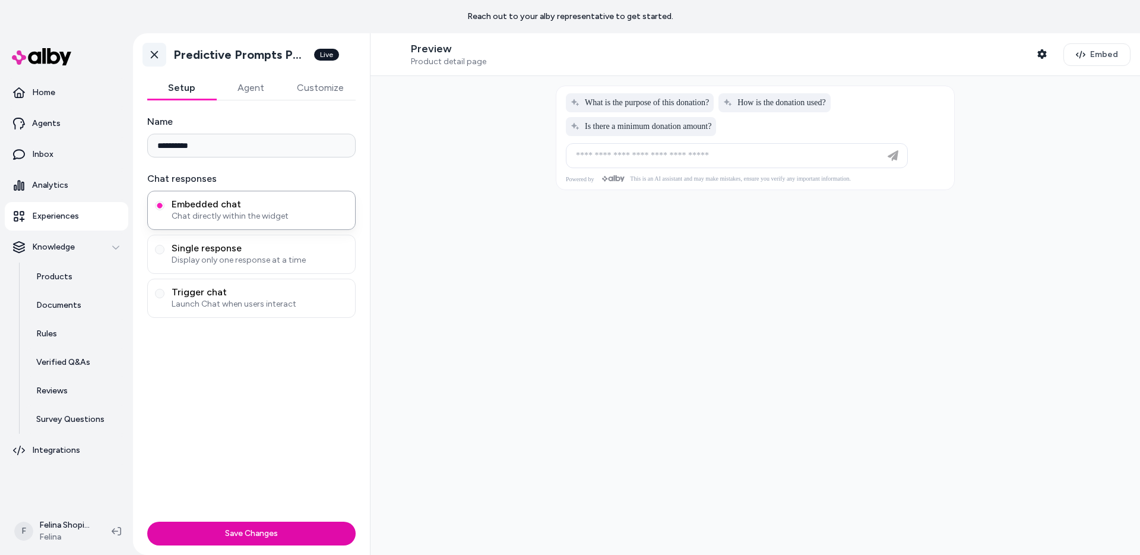
click at [148, 57] on icon at bounding box center [154, 55] width 12 height 12
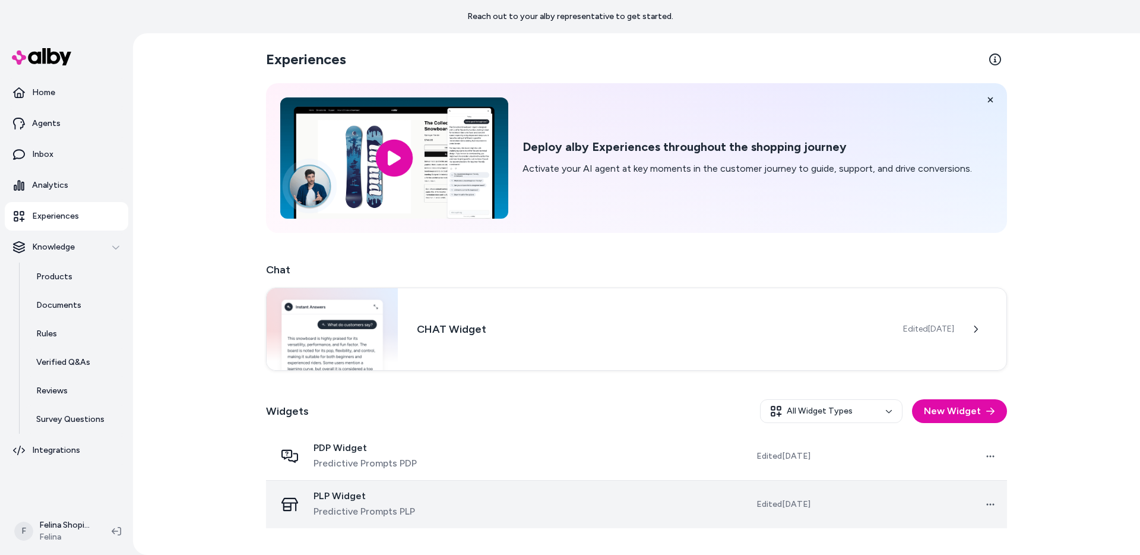
click at [479, 495] on td "PLP Widget Predictive Prompts PLP" at bounding box center [372, 504] width 213 height 48
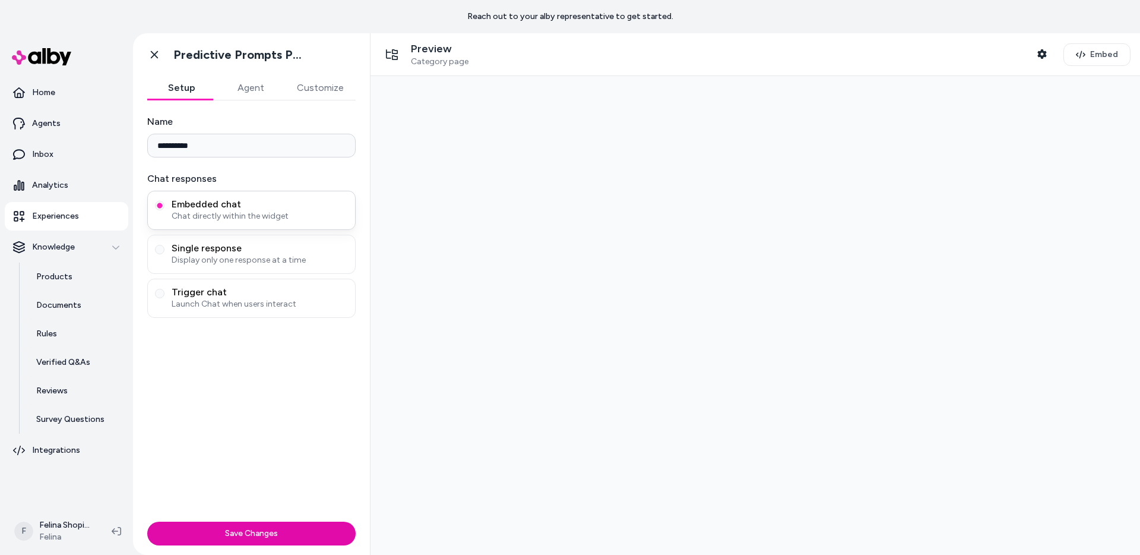
click at [255, 211] on span "Chat directly within the widget" at bounding box center [260, 216] width 176 height 12
click at [165, 210] on button "Embedded chat Chat directly within the widget" at bounding box center [160, 206] width 10 height 10
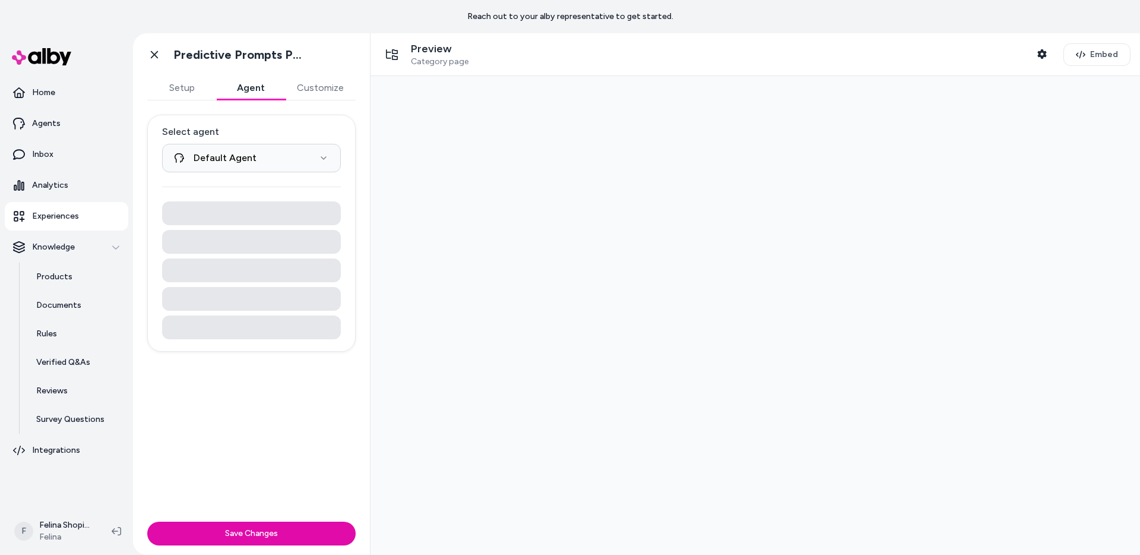
click at [248, 85] on button "Agent" at bounding box center [250, 88] width 69 height 24
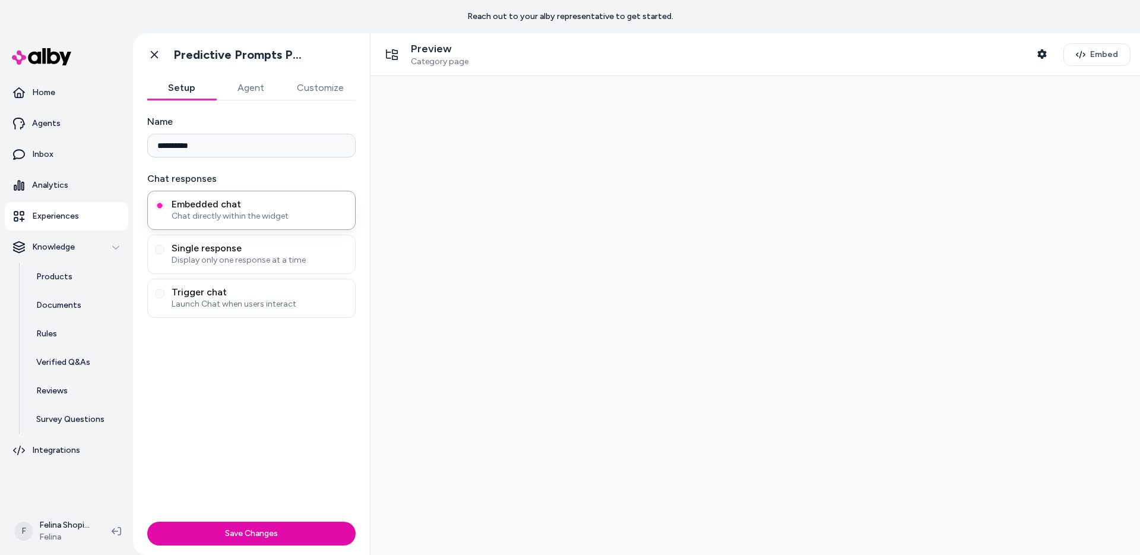
click at [178, 89] on button "Setup" at bounding box center [181, 88] width 69 height 24
click at [257, 90] on button "Agent" at bounding box center [250, 88] width 69 height 24
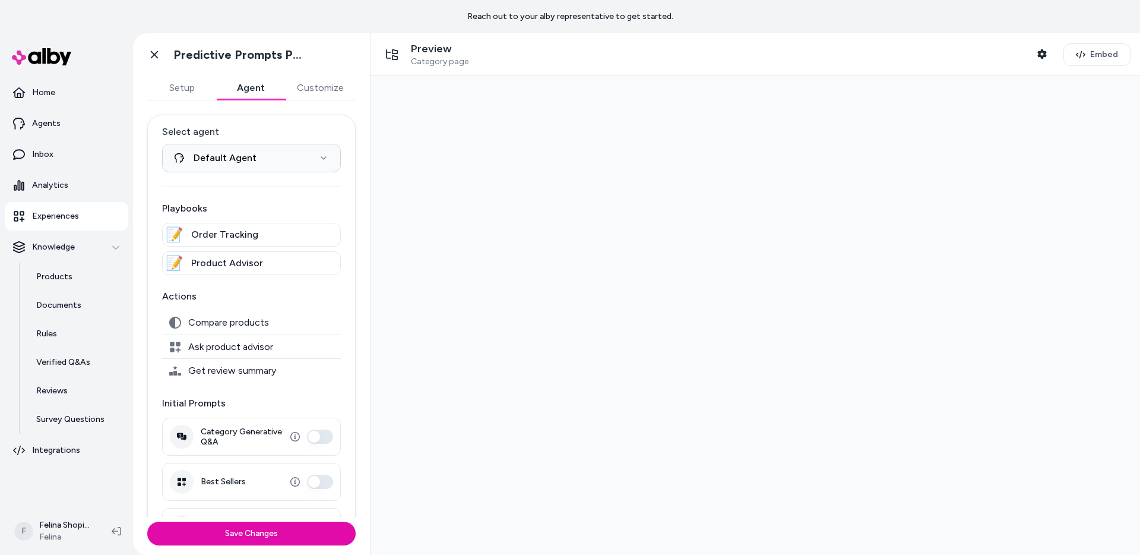
scroll to position [42, 0]
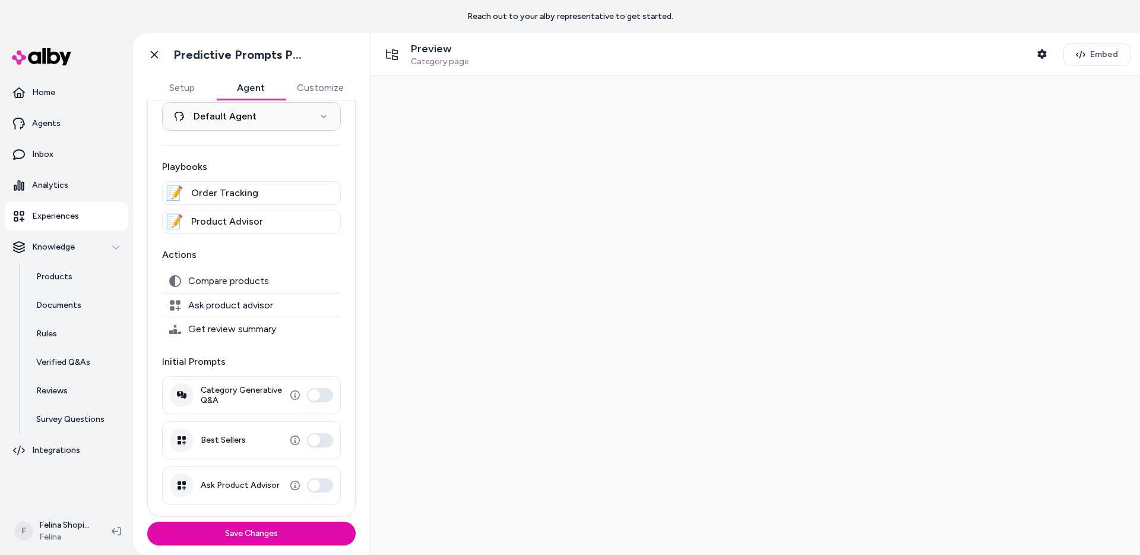
click at [318, 485] on button "Ask Product Advisor" at bounding box center [320, 485] width 26 height 14
click at [317, 396] on button "Category Generative Q&A" at bounding box center [320, 395] width 26 height 14
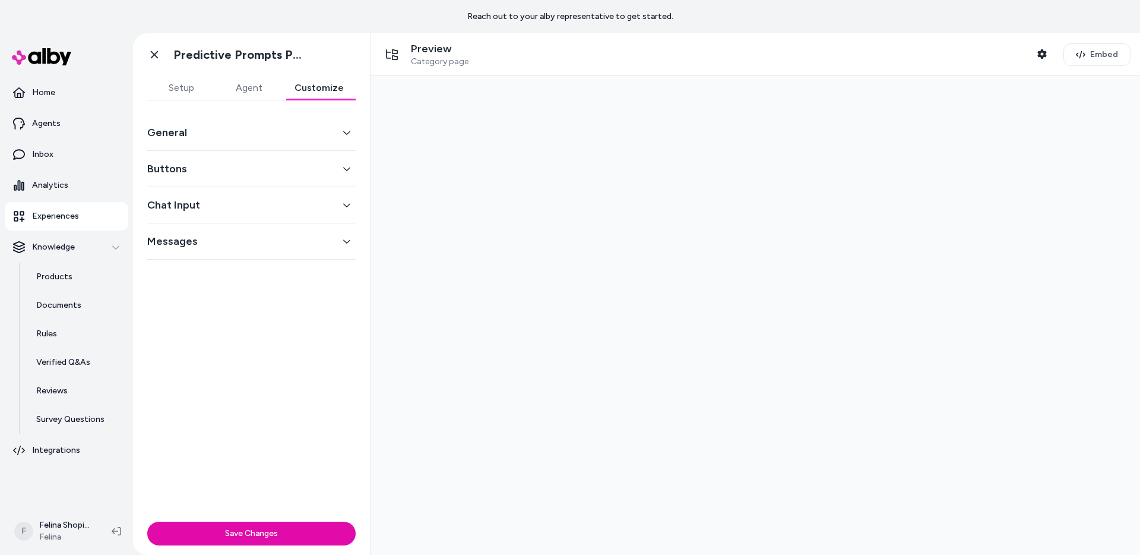
click at [317, 90] on button "Customize" at bounding box center [319, 88] width 73 height 24
click at [268, 86] on button "Agent" at bounding box center [249, 88] width 68 height 24
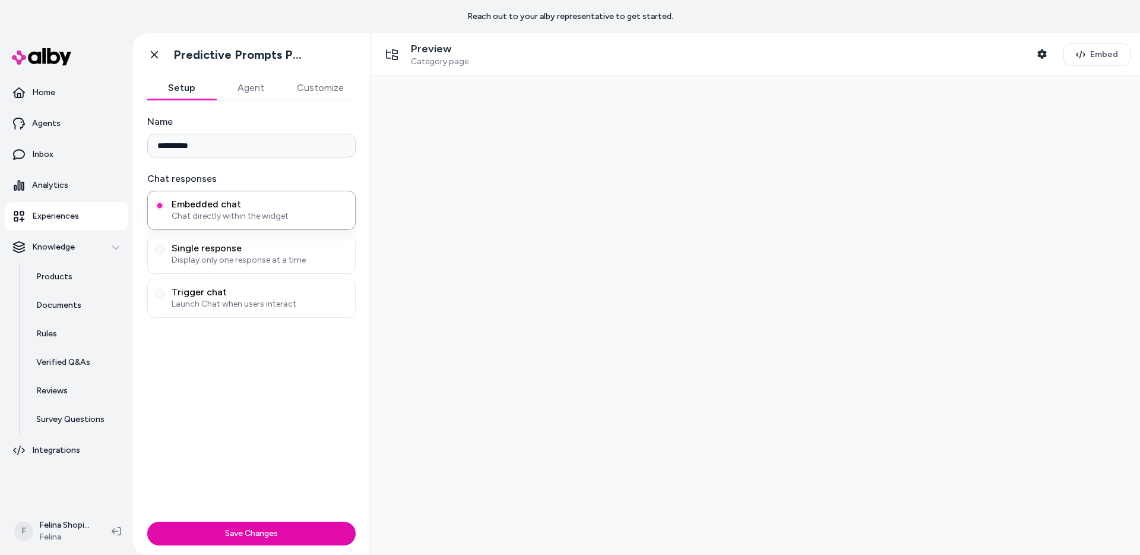
click at [193, 87] on button "Setup" at bounding box center [181, 88] width 69 height 24
click at [317, 87] on button "Customize" at bounding box center [320, 88] width 71 height 24
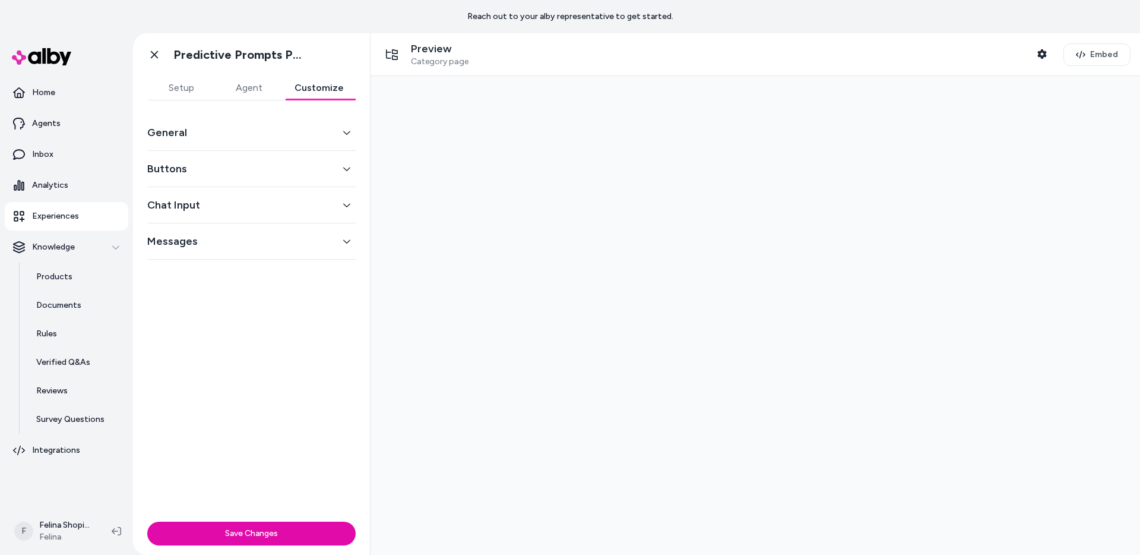
click at [172, 91] on button "Setup" at bounding box center [181, 88] width 68 height 24
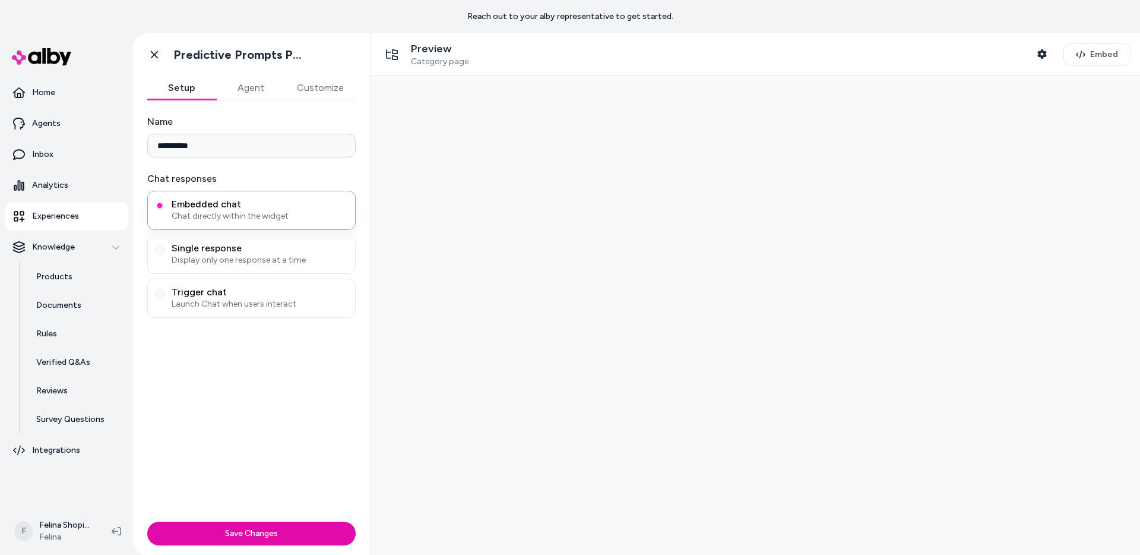
click at [769, 65] on div "Preview Category page Shopper Context" at bounding box center [717, 54] width 674 height 25
click at [238, 306] on span "Launch Chat when users interact" at bounding box center [260, 304] width 176 height 12
click at [165, 298] on button "Trigger chat Launch Chat when users interact" at bounding box center [160, 294] width 10 height 10
click at [232, 328] on p "Launch Chat when users interact" at bounding box center [240, 330] width 127 height 11
click at [215, 531] on button "Save Changes" at bounding box center [251, 534] width 208 height 24
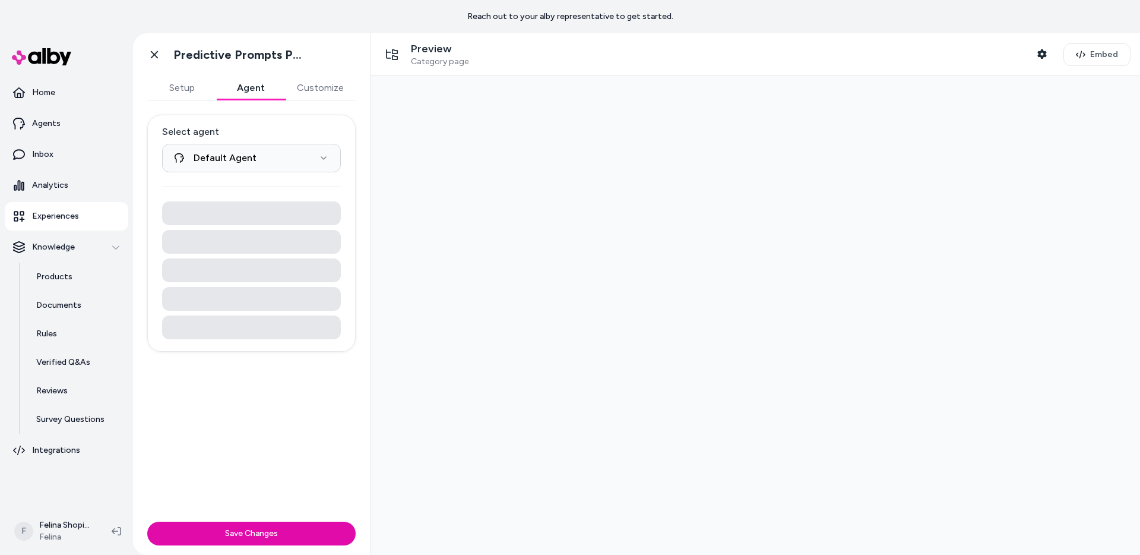
click at [249, 86] on button "Agent" at bounding box center [250, 88] width 69 height 24
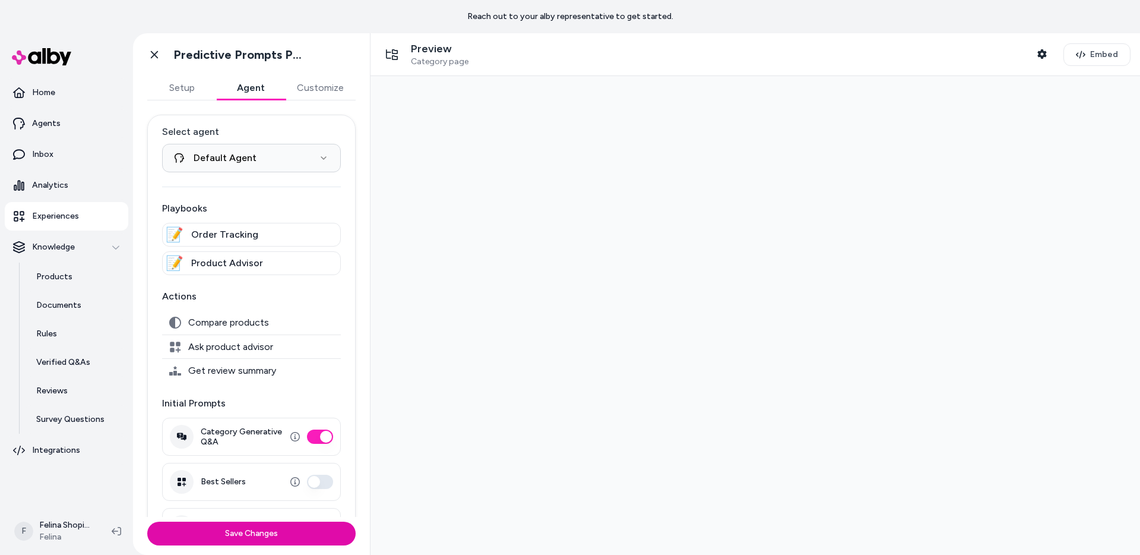
click at [182, 87] on button "Setup" at bounding box center [181, 88] width 69 height 24
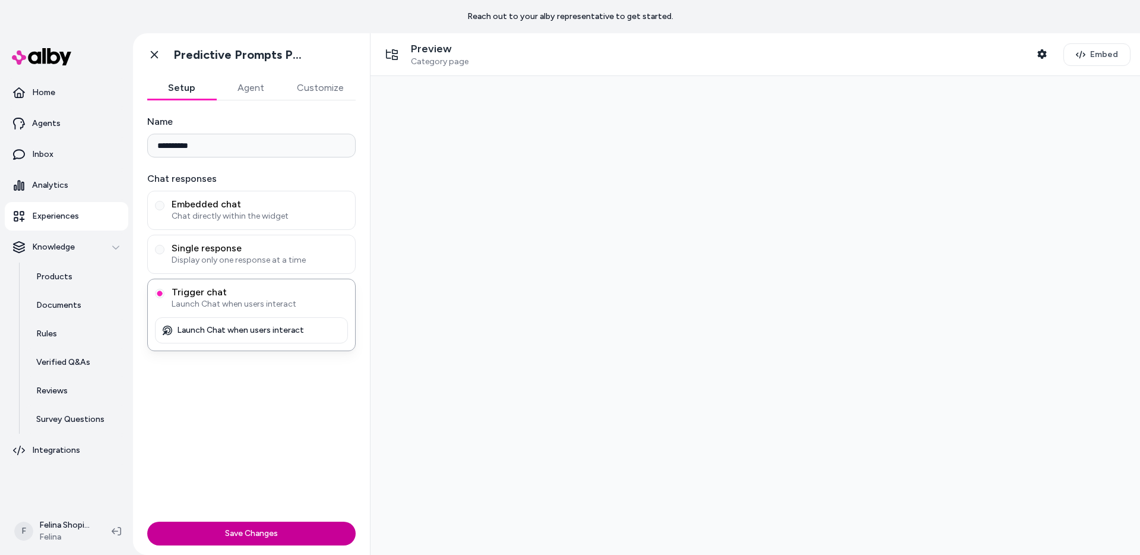
click at [244, 534] on button "Save Changes" at bounding box center [251, 534] width 208 height 24
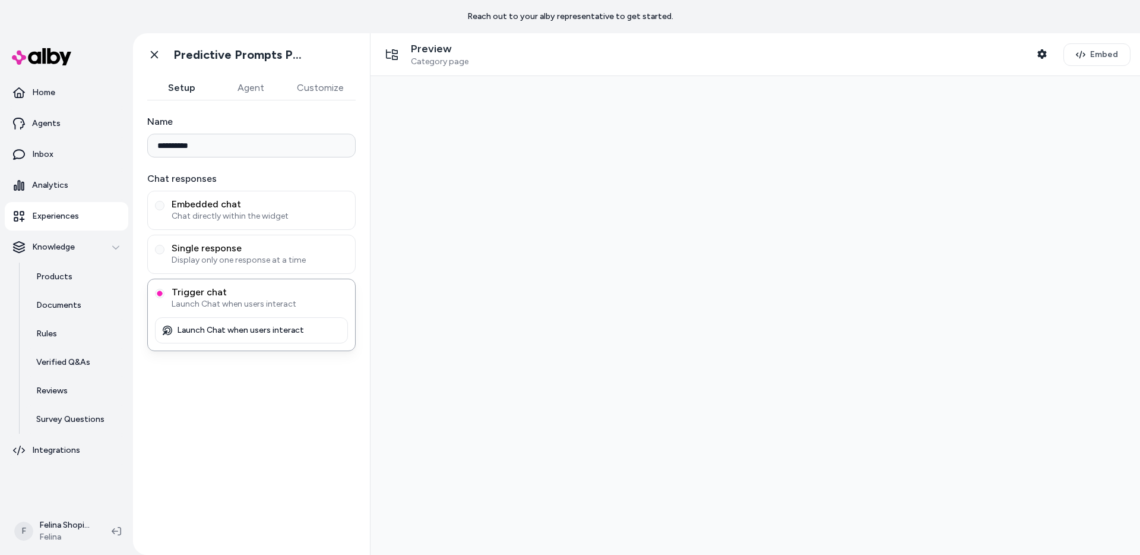
type input "**********"
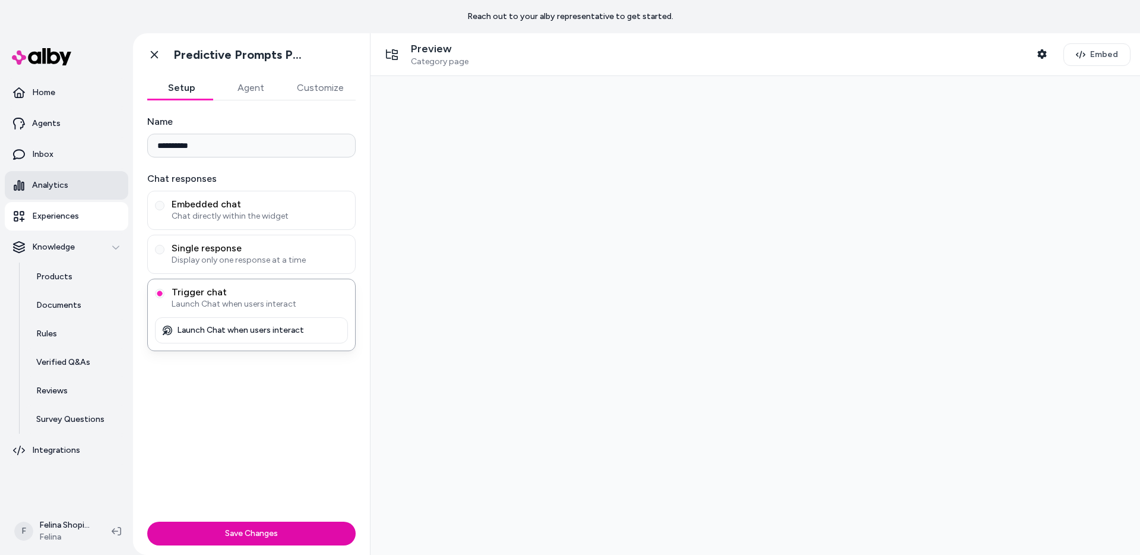
click at [94, 188] on link "Analytics" at bounding box center [67, 185] width 124 height 29
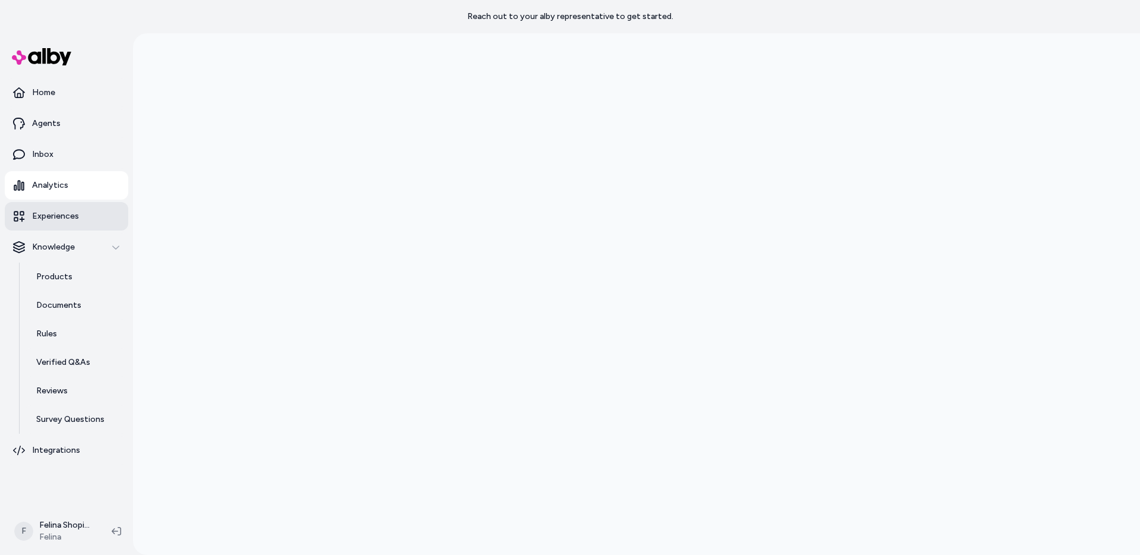
click at [83, 209] on link "Experiences" at bounding box center [67, 216] width 124 height 29
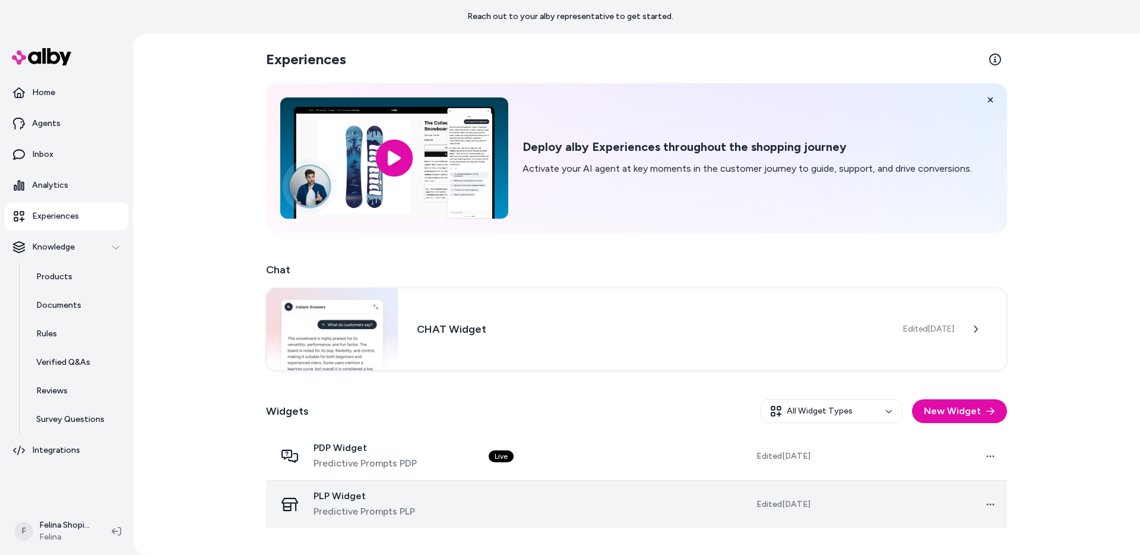
click at [647, 506] on td at bounding box center [572, 504] width 187 height 48
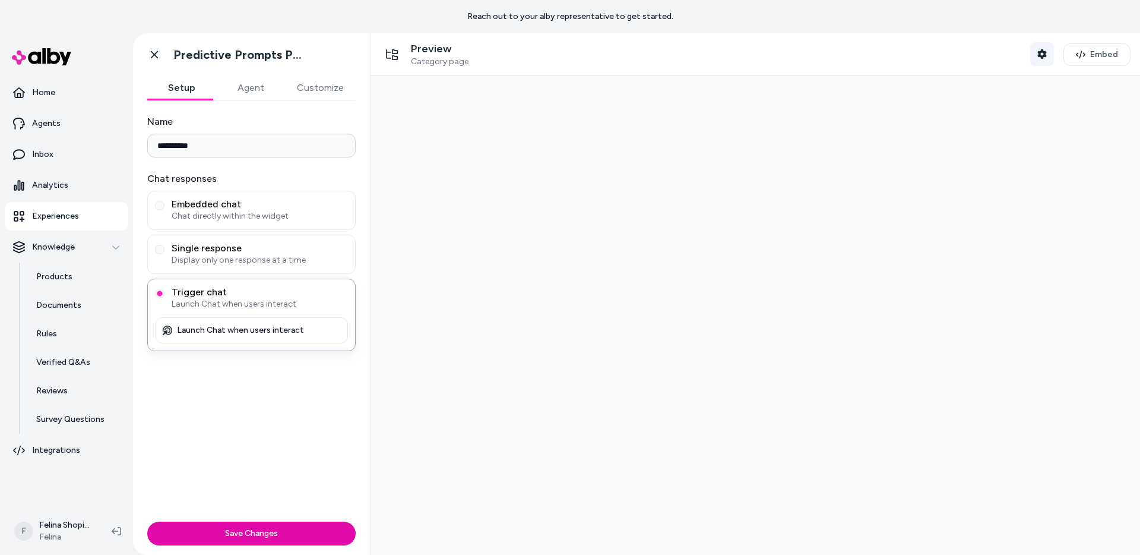
click at [1038, 54] on icon "button" at bounding box center [1043, 54] width 10 height 10
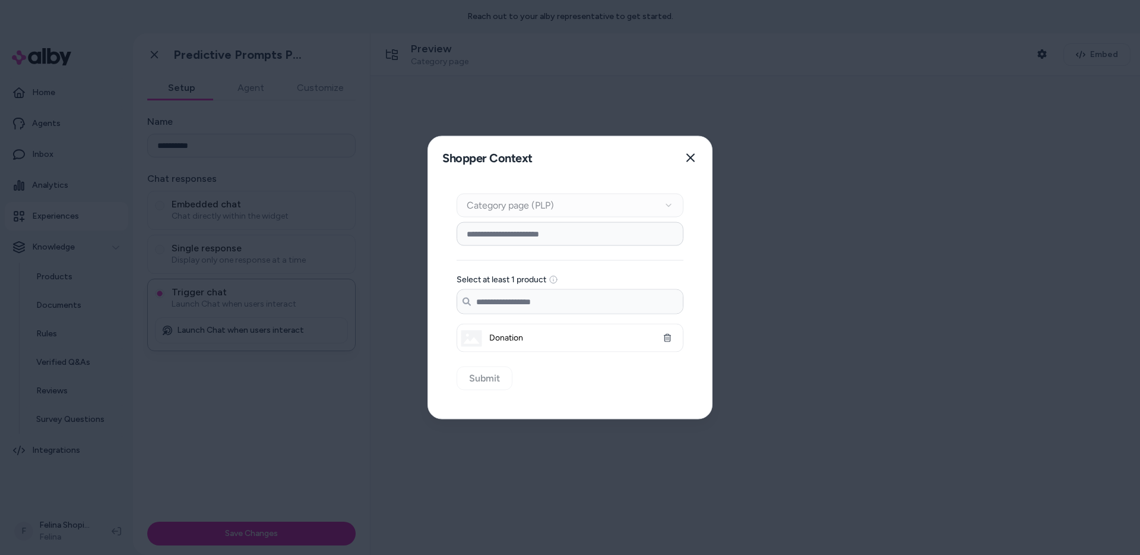
click at [542, 239] on input at bounding box center [570, 234] width 227 height 24
click at [669, 340] on icon "button" at bounding box center [667, 338] width 8 height 8
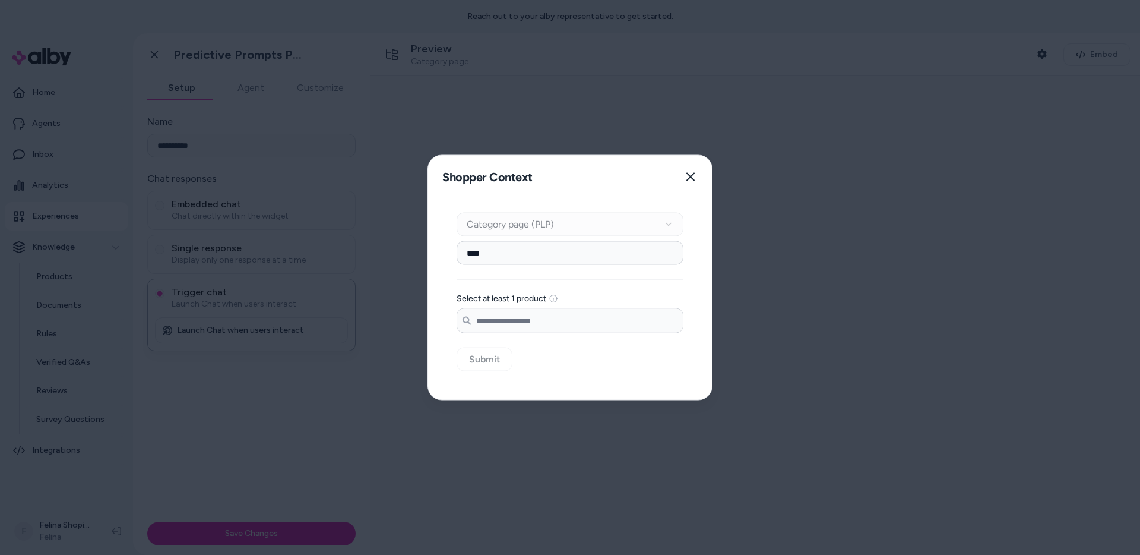
click at [552, 248] on input "****" at bounding box center [570, 253] width 227 height 24
type input "****"
click at [596, 345] on div "Context Type Category page (PLP) Category Setup **** Select at least 1 product …" at bounding box center [570, 298] width 284 height 201
click at [495, 354] on div "Context Type Category page (PLP) Category Setup **** Select at least 1 product …" at bounding box center [570, 298] width 284 height 201
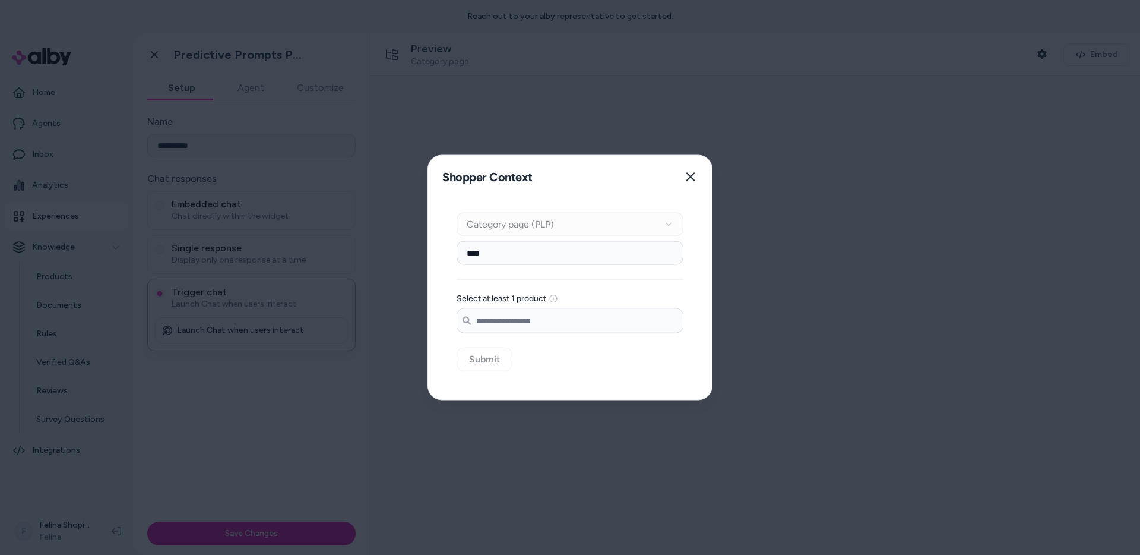
click at [513, 278] on div "**** Select at least 1 product Search products..." at bounding box center [570, 287] width 227 height 92
click at [527, 251] on input "****" at bounding box center [570, 253] width 227 height 24
click at [516, 321] on input "Search products..." at bounding box center [570, 321] width 226 height 24
click at [504, 256] on input "****" at bounding box center [570, 253] width 227 height 24
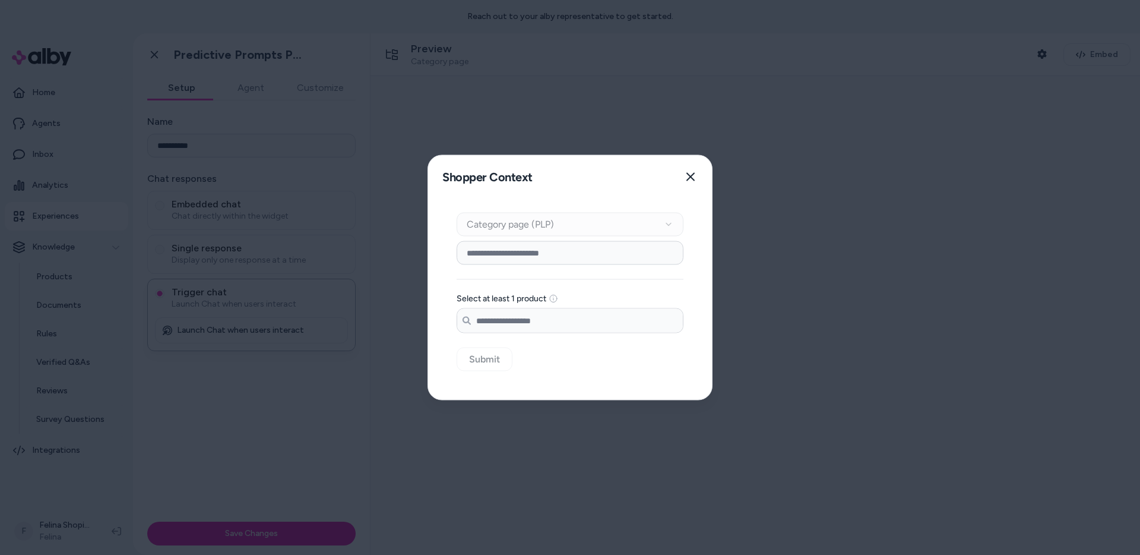
click at [503, 331] on input "Search products..." at bounding box center [570, 321] width 226 height 24
type input "*********"
drag, startPoint x: 523, startPoint y: 324, endPoint x: 463, endPoint y: 316, distance: 60.6
click at [463, 316] on div "*********" at bounding box center [570, 321] width 226 height 24
click at [558, 253] on input at bounding box center [570, 253] width 227 height 24
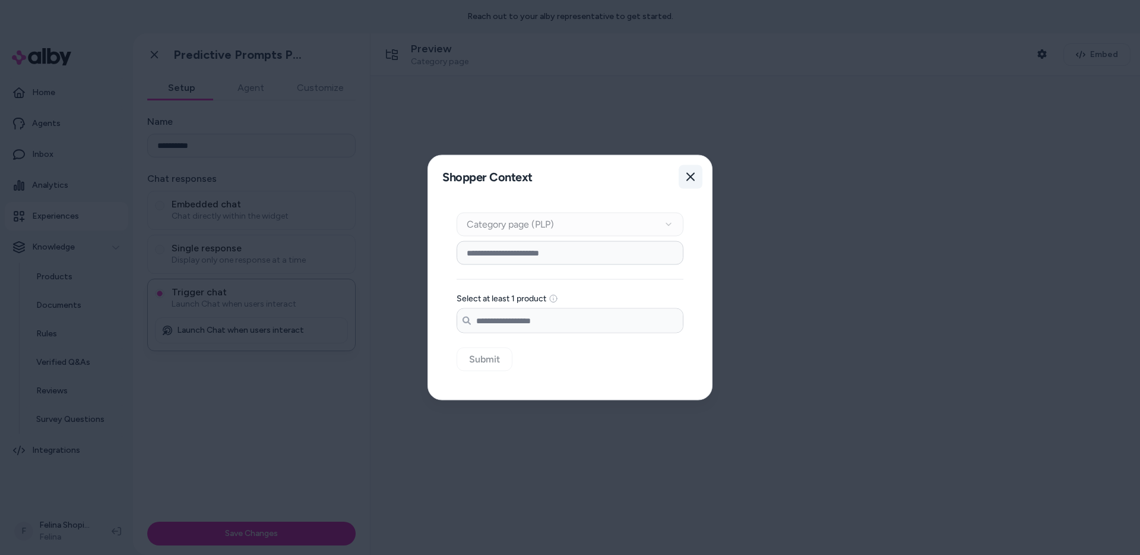
click at [688, 173] on icon "button" at bounding box center [691, 177] width 8 height 8
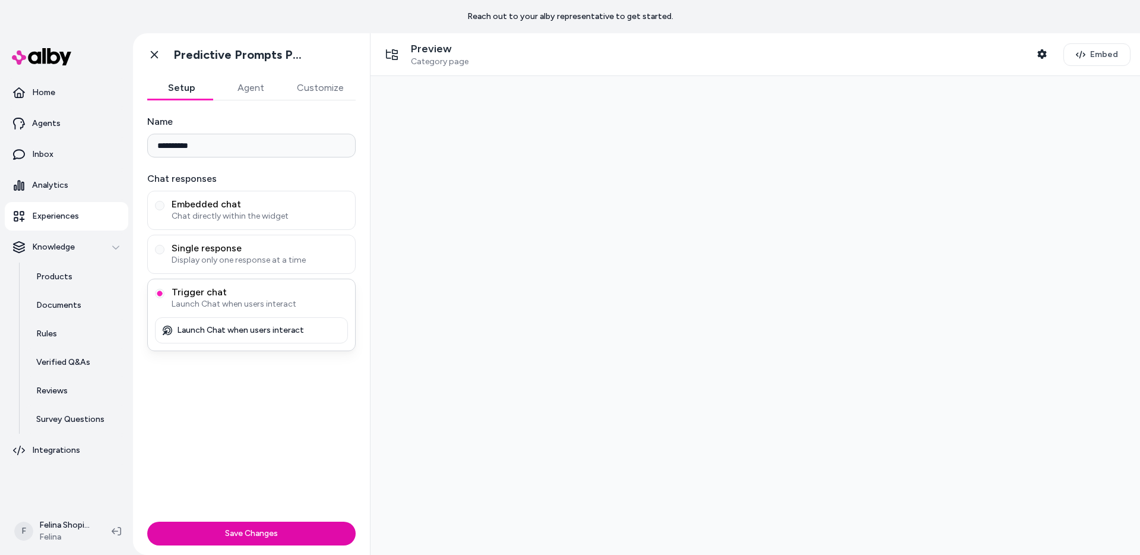
click at [314, 295] on span "Trigger chat" at bounding box center [260, 292] width 176 height 12
click at [165, 295] on button "Trigger chat Launch Chat when users interact" at bounding box center [160, 294] width 10 height 10
click at [1034, 59] on button "Shopper Context" at bounding box center [1043, 54] width 24 height 24
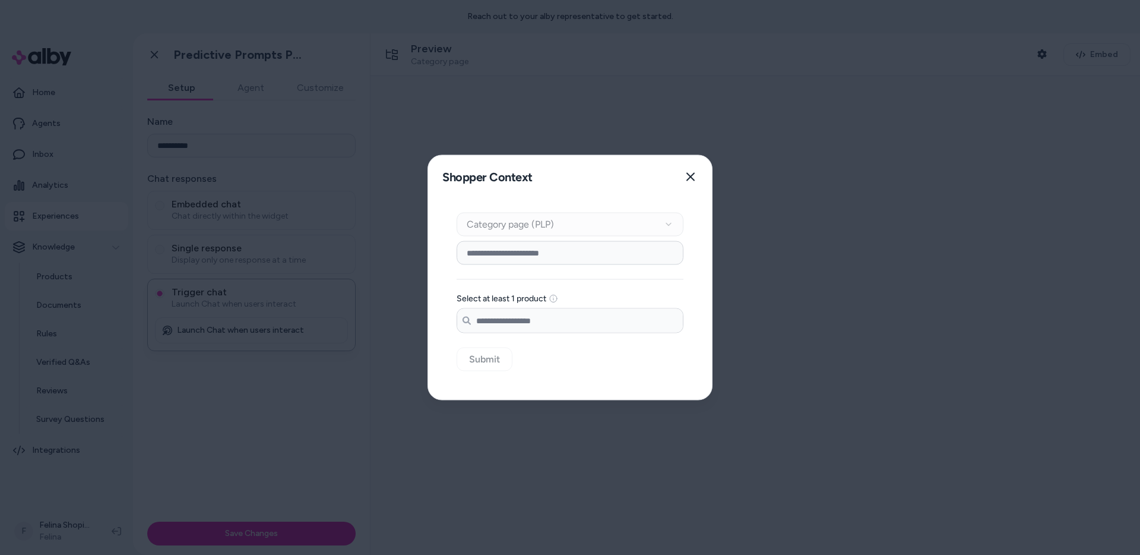
click at [576, 266] on div "Select at least 1 product Search products..." at bounding box center [570, 287] width 227 height 92
click at [569, 316] on input "Search products..." at bounding box center [570, 321] width 226 height 24
click at [570, 252] on input at bounding box center [570, 253] width 227 height 24
type input "****"
click at [565, 318] on input "Search products..." at bounding box center [570, 321] width 226 height 24
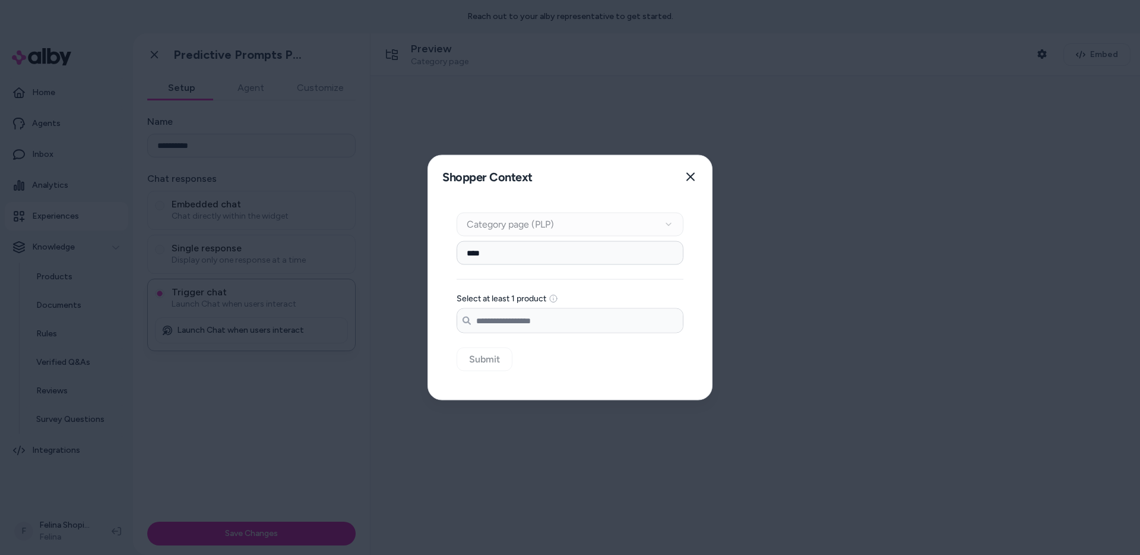
click at [532, 257] on input "****" at bounding box center [570, 253] width 227 height 24
click at [511, 324] on input "Search products..." at bounding box center [570, 321] width 226 height 24
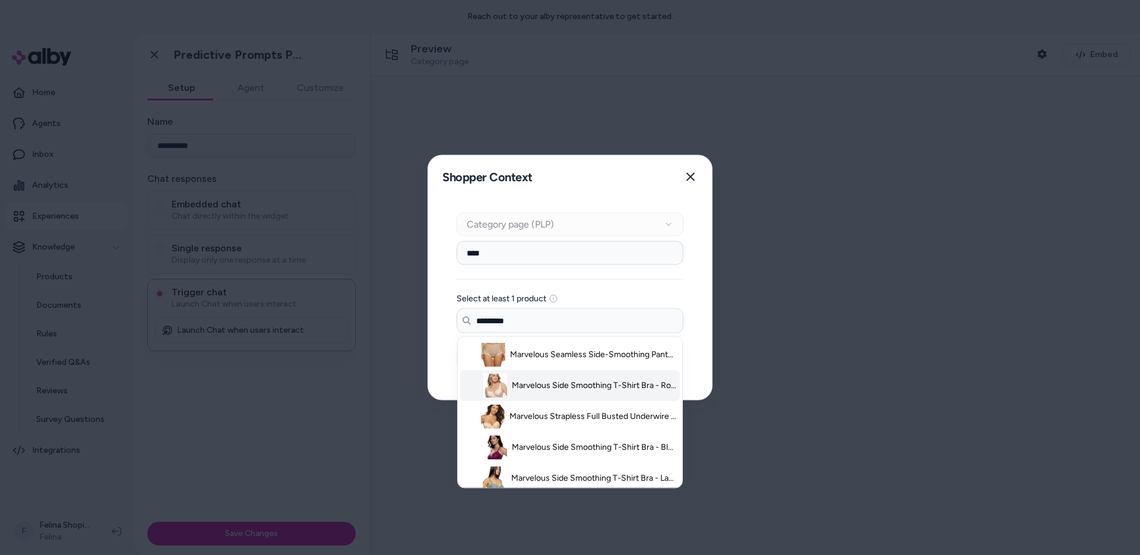
click at [516, 386] on span "Marvelous Side Smoothing T-Shirt Bra - Rosewater / 34C" at bounding box center [594, 386] width 165 height 12
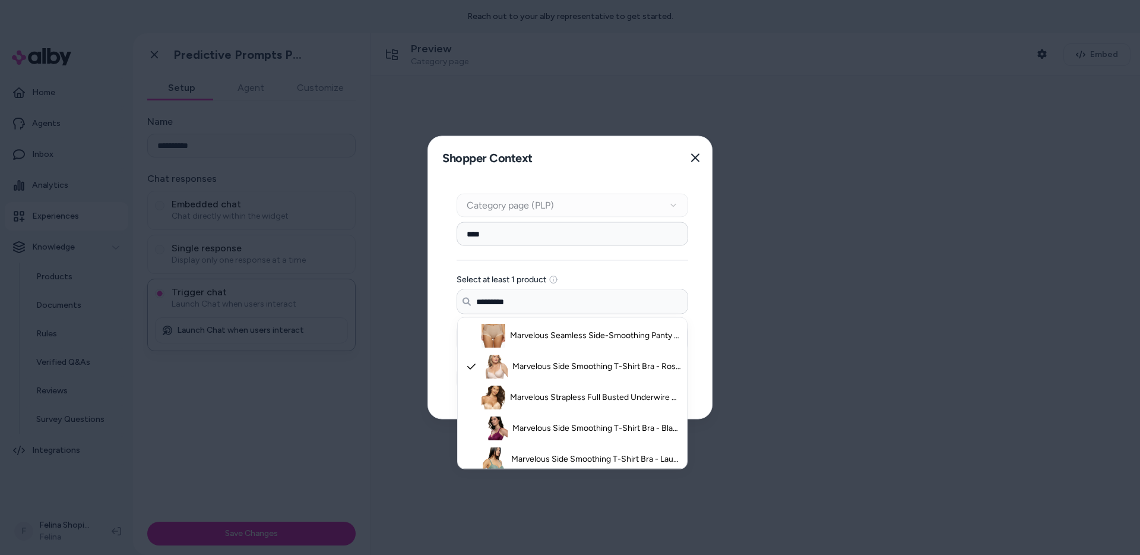
drag, startPoint x: 550, startPoint y: 301, endPoint x: 425, endPoint y: 289, distance: 125.3
click at [425, 289] on body "**********" at bounding box center [570, 277] width 1140 height 555
click at [469, 422] on div at bounding box center [471, 428] width 15 height 19
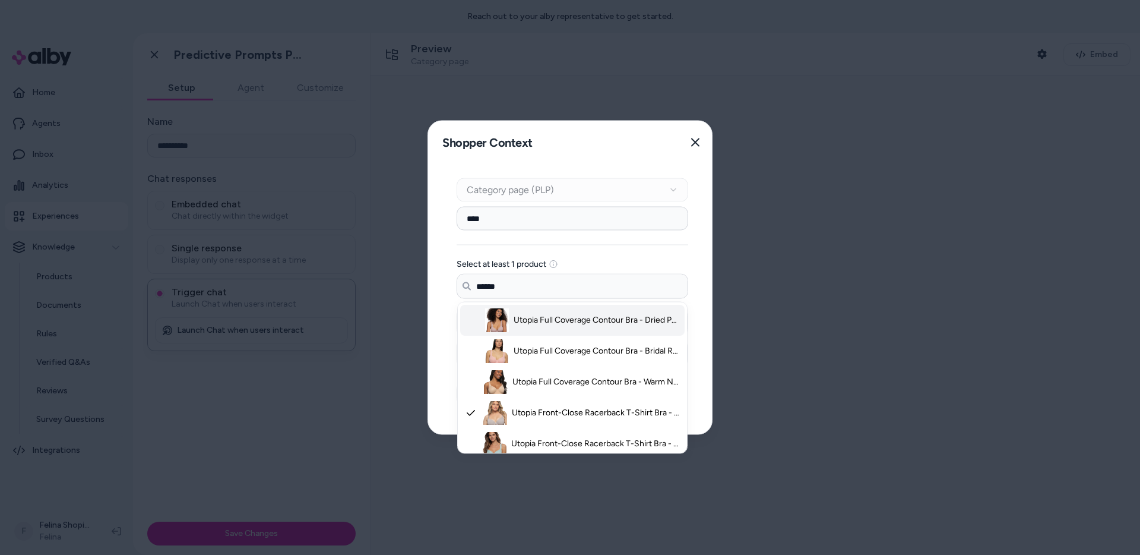
click at [471, 328] on div at bounding box center [472, 320] width 17 height 19
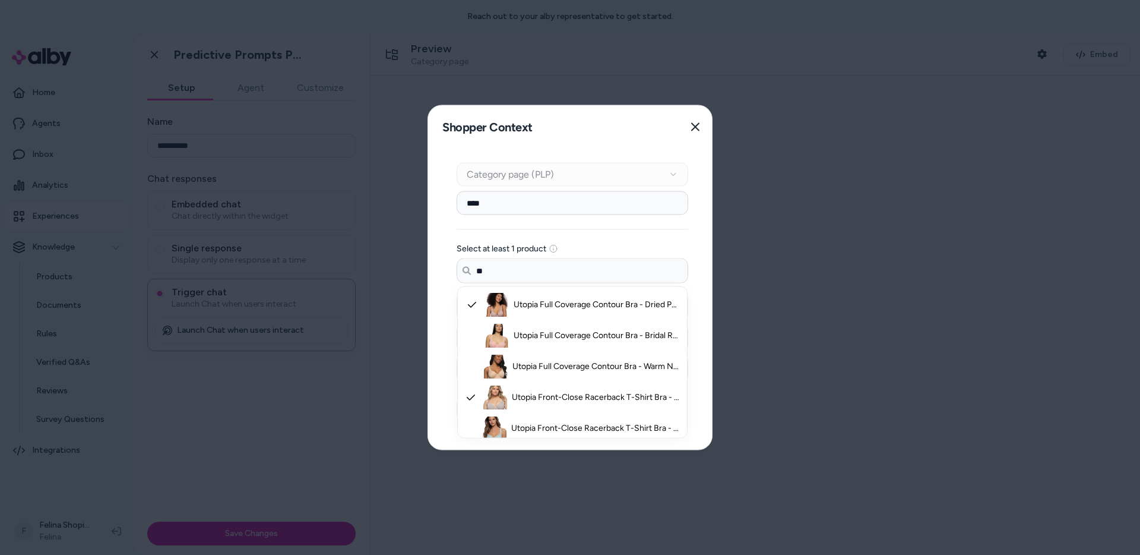
type input "*"
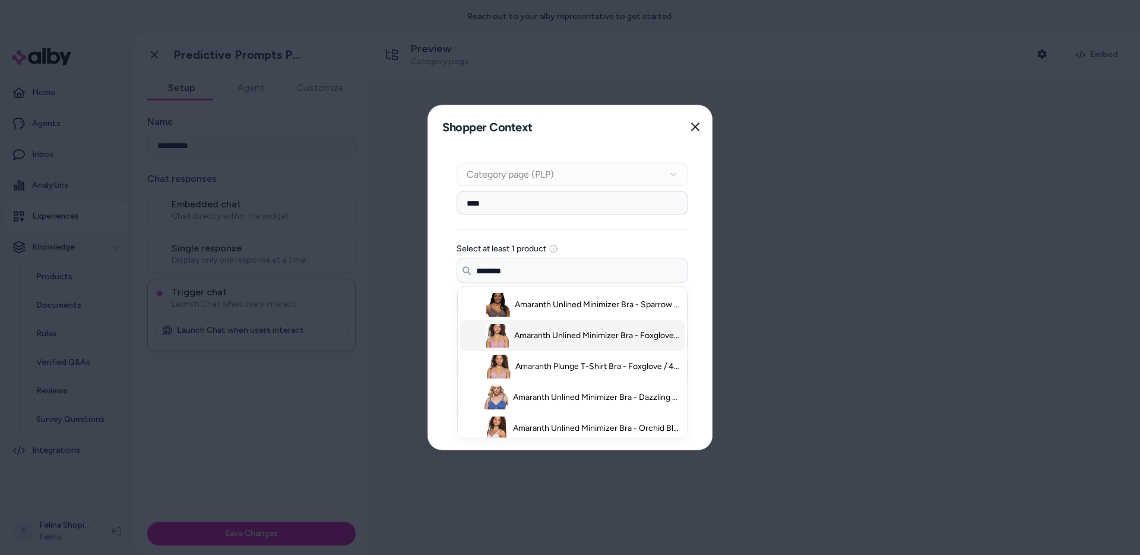
click at [464, 336] on div at bounding box center [472, 335] width 17 height 19
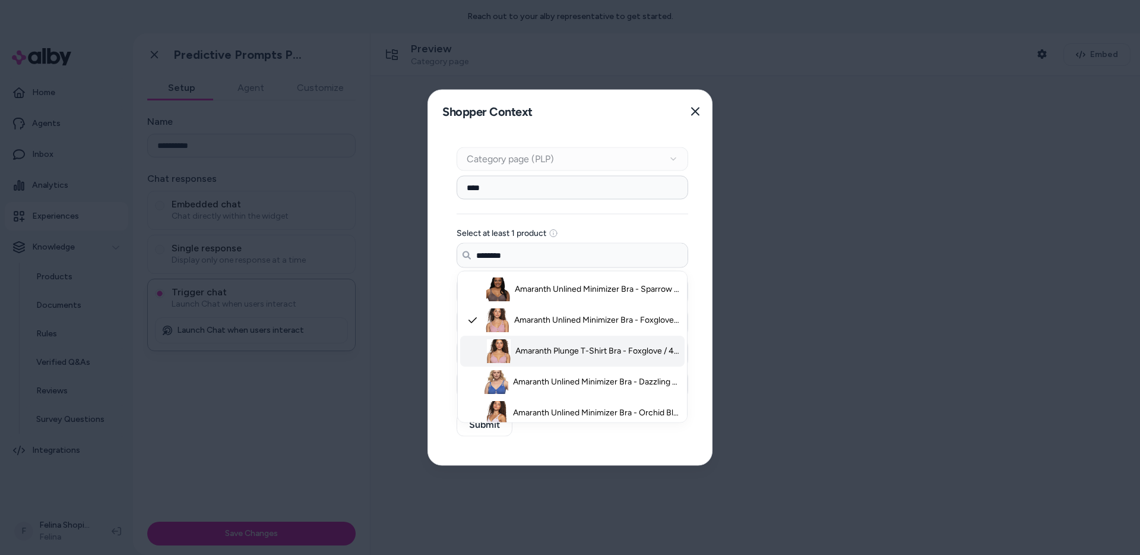
click at [463, 352] on li "Amaranth Plunge T-Shirt Bra - Foxglove / 40H" at bounding box center [572, 351] width 225 height 31
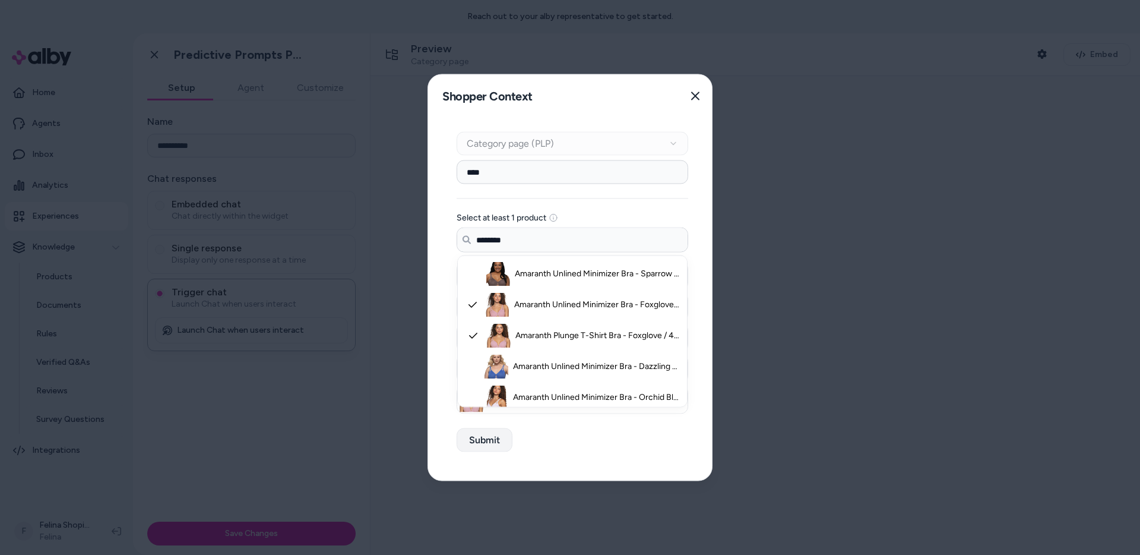
type input "********"
click at [475, 445] on button "Submit" at bounding box center [485, 440] width 56 height 24
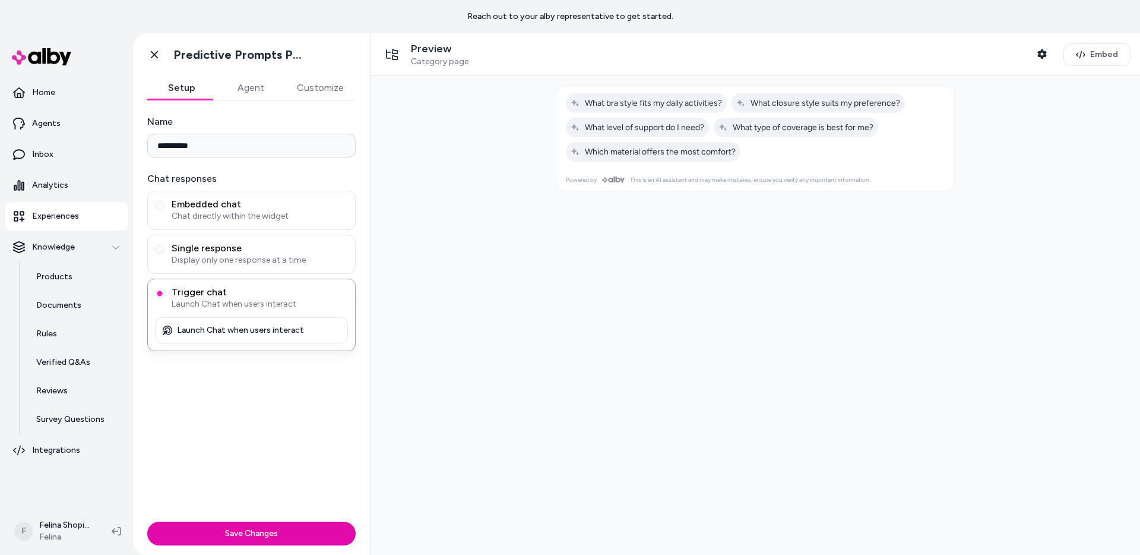
click at [437, 69] on div "Preview Category page Shopper Context Embed" at bounding box center [756, 54] width 770 height 43
click at [436, 66] on span "Category page" at bounding box center [440, 61] width 58 height 11
click at [200, 536] on button "Save Changes" at bounding box center [251, 534] width 208 height 24
click at [156, 53] on icon at bounding box center [154, 55] width 7 height 8
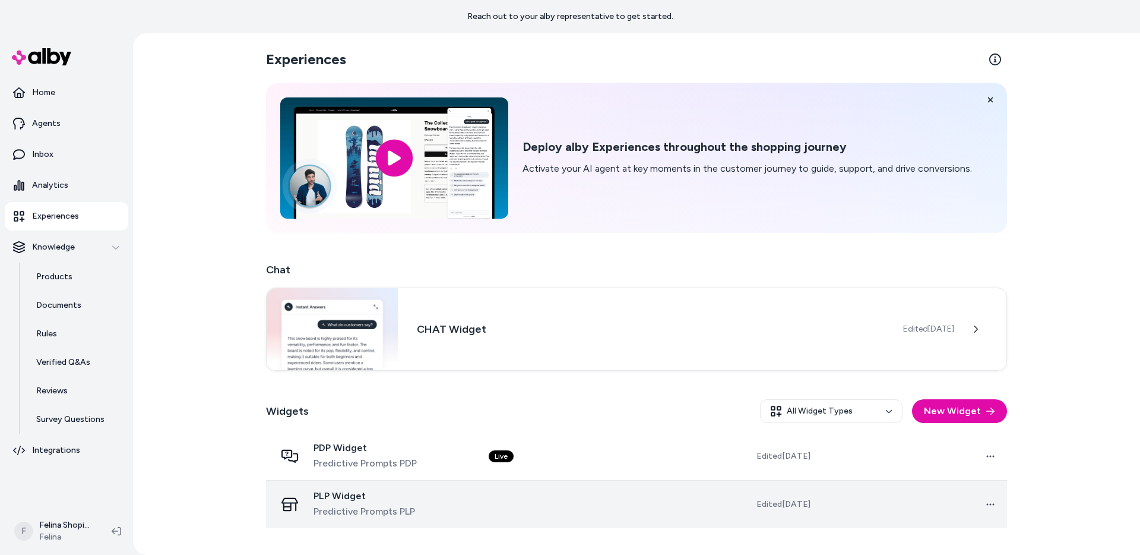
click at [627, 504] on td at bounding box center [572, 504] width 187 height 48
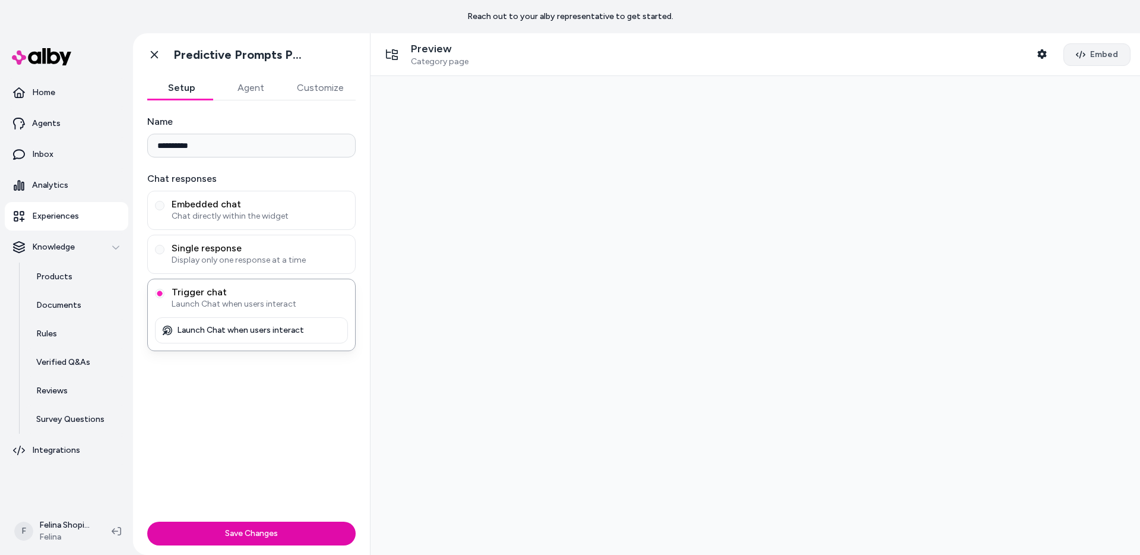
click at [1095, 57] on span "Embed" at bounding box center [1105, 55] width 28 height 12
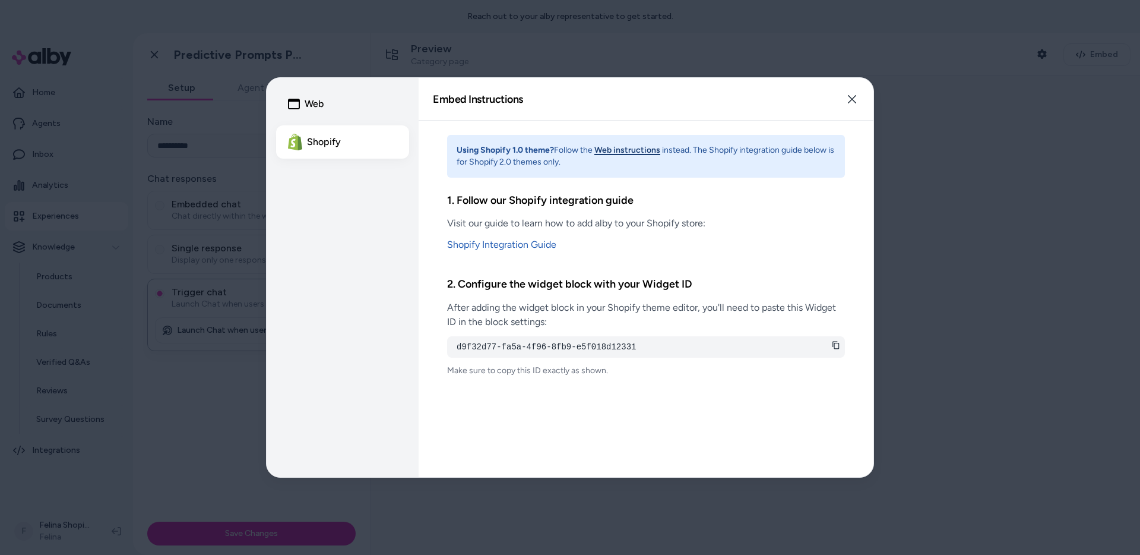
click at [835, 346] on icon at bounding box center [836, 345] width 8 height 8
click at [854, 94] on icon "button" at bounding box center [853, 99] width 10 height 10
